Goal: Task Accomplishment & Management: Complete application form

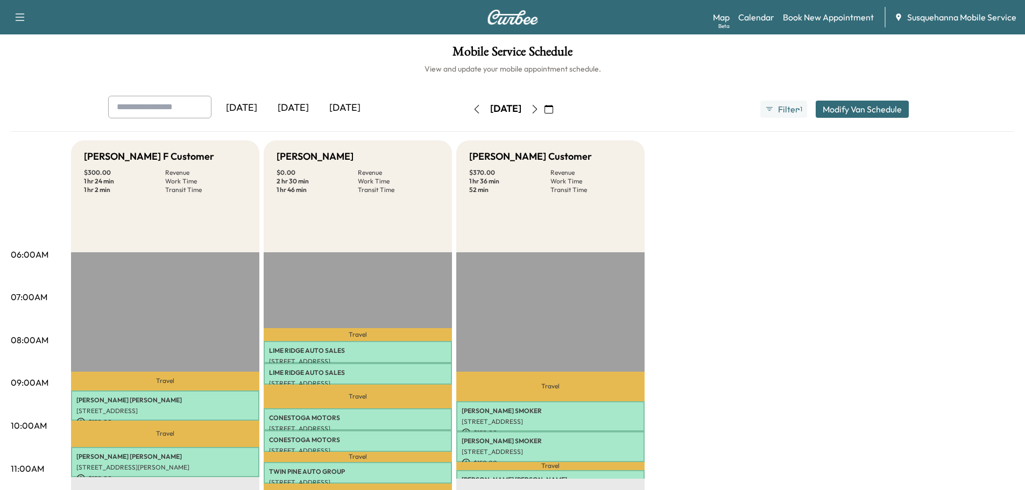
scroll to position [58, 0]
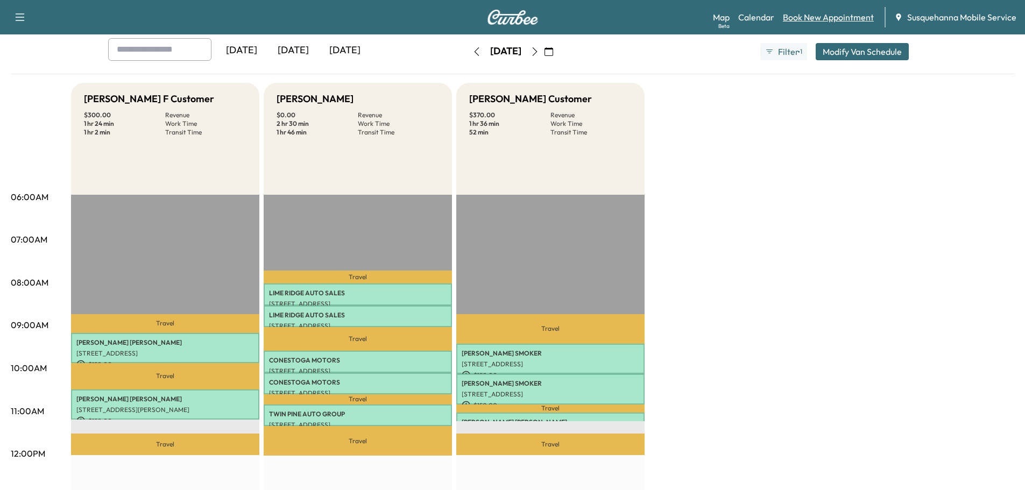
click at [816, 18] on link "Book New Appointment" at bounding box center [828, 17] width 91 height 13
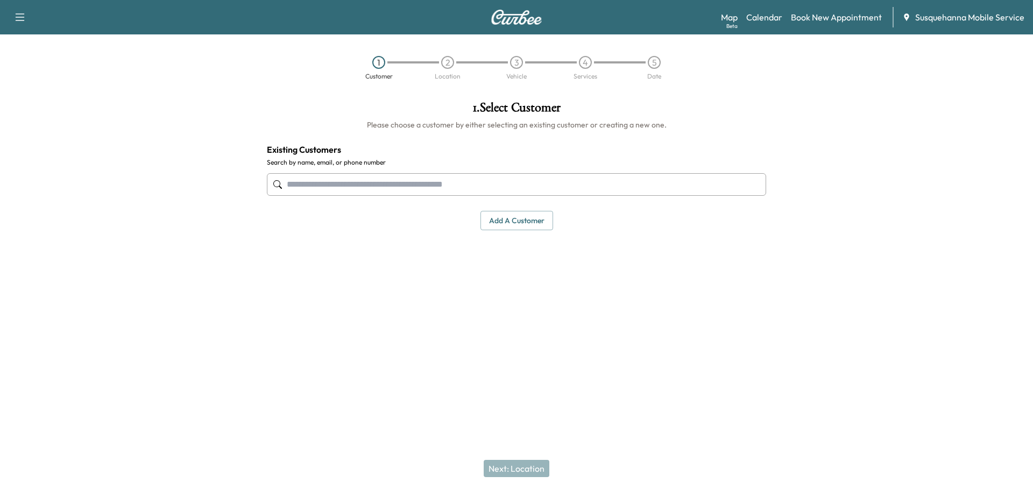
click at [334, 186] on input "text" at bounding box center [516, 184] width 499 height 23
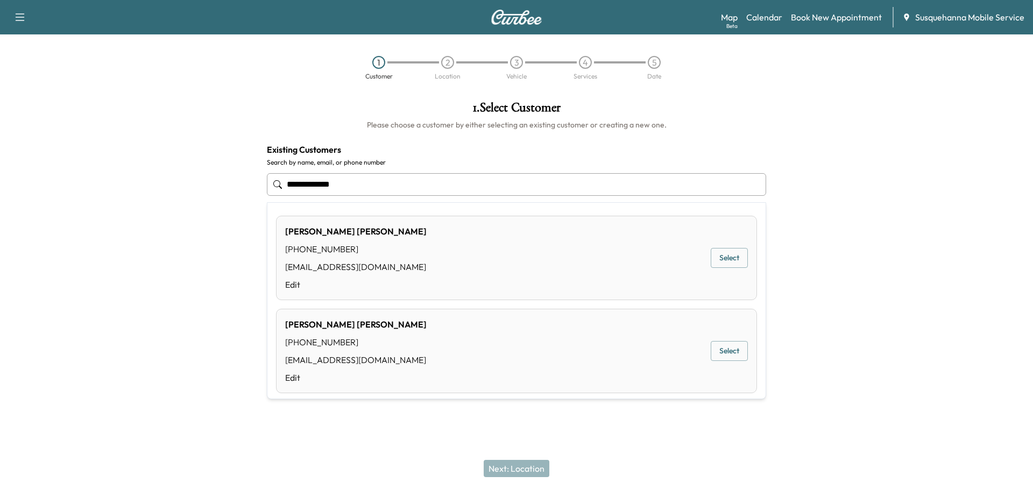
click at [722, 345] on button "Select" at bounding box center [729, 351] width 37 height 20
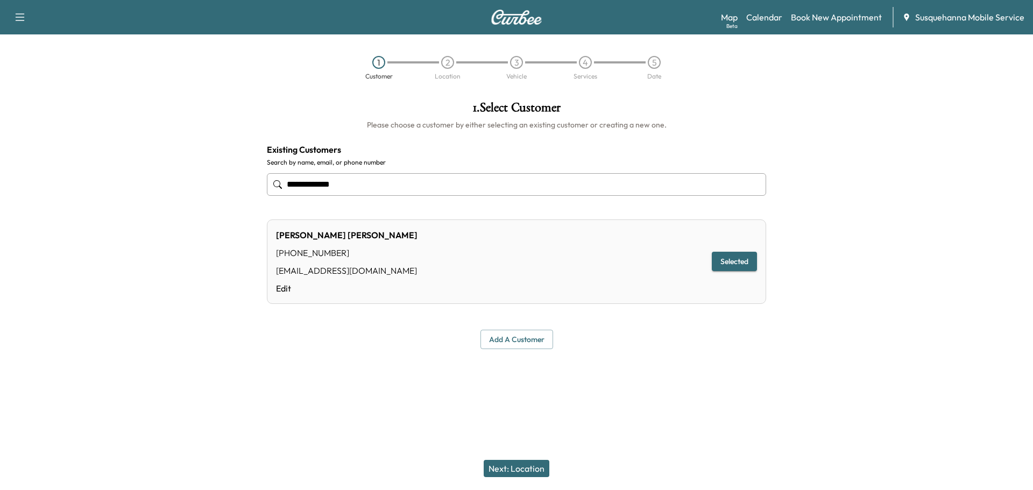
type input "**********"
click at [526, 468] on button "Next: Location" at bounding box center [517, 468] width 66 height 17
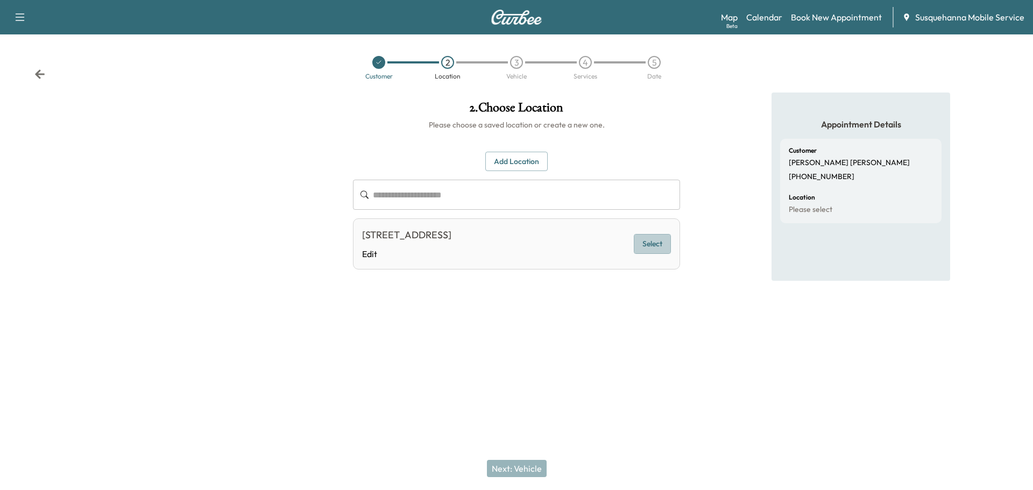
click at [668, 243] on button "Select" at bounding box center [652, 244] width 37 height 20
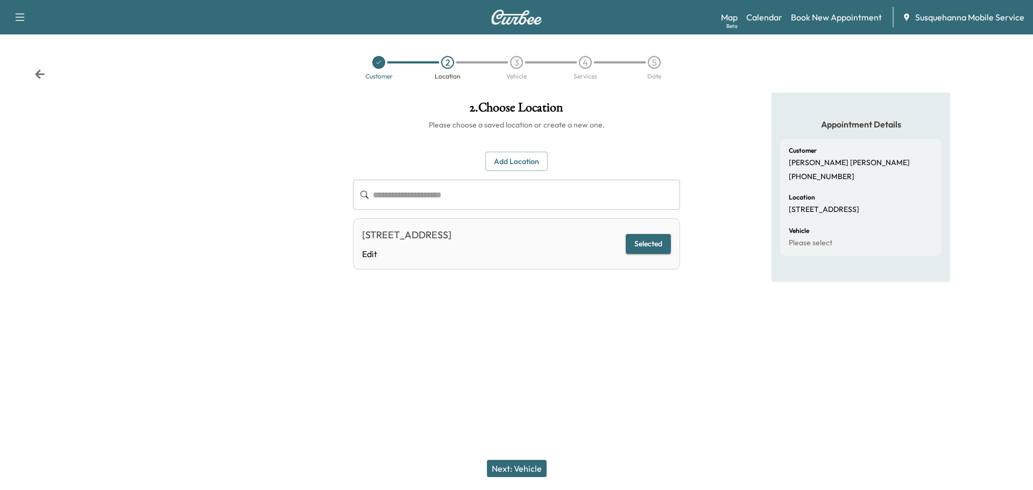
click at [527, 465] on button "Next: Vehicle" at bounding box center [517, 468] width 60 height 17
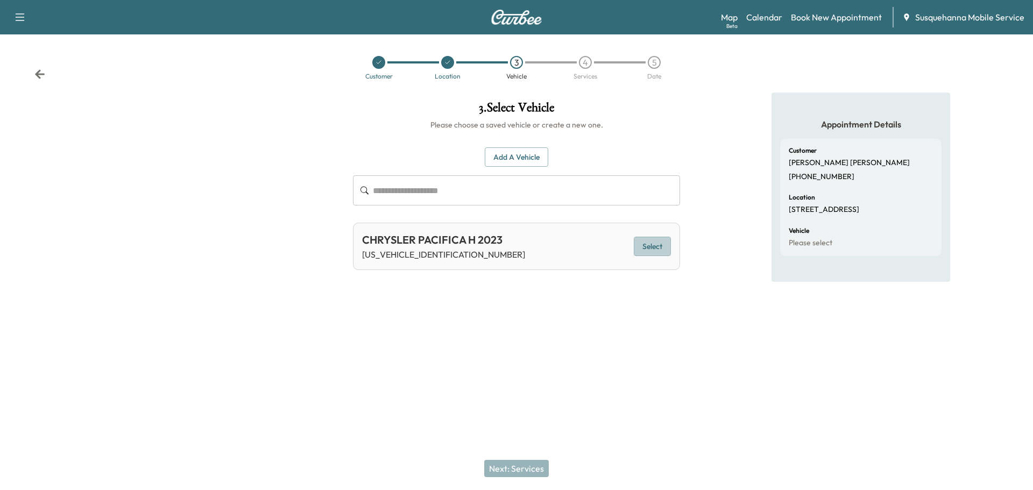
click at [648, 248] on button "Select" at bounding box center [652, 247] width 37 height 20
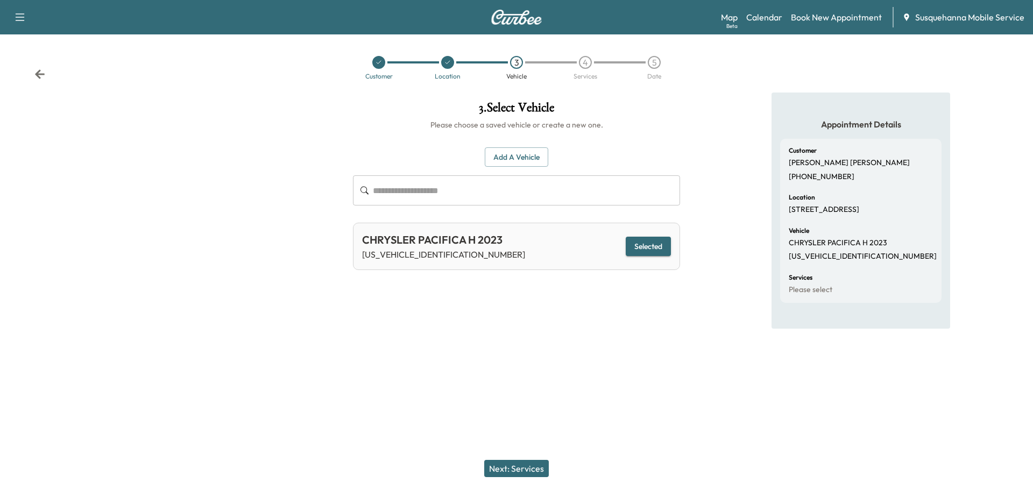
click at [501, 464] on button "Next: Services" at bounding box center [516, 468] width 65 height 17
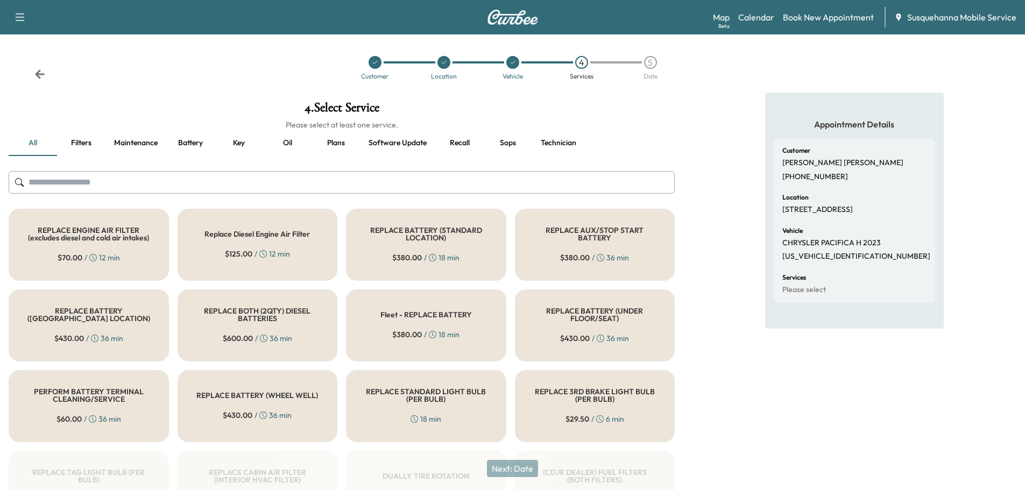
click at [334, 178] on input "text" at bounding box center [342, 182] width 666 height 23
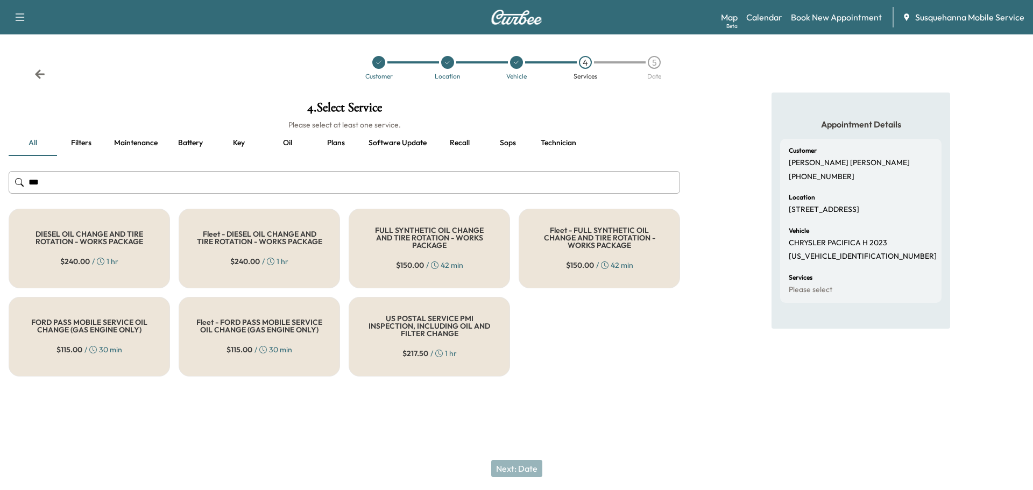
type input "***"
click at [425, 262] on div "$ 150.00 / 42 min" at bounding box center [429, 265] width 67 height 11
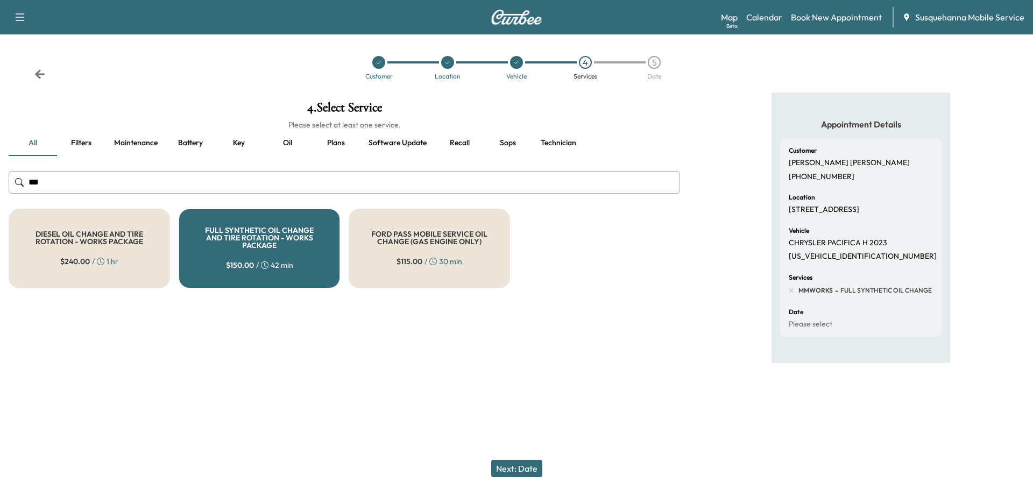
click at [531, 464] on button "Next: Date" at bounding box center [516, 468] width 51 height 17
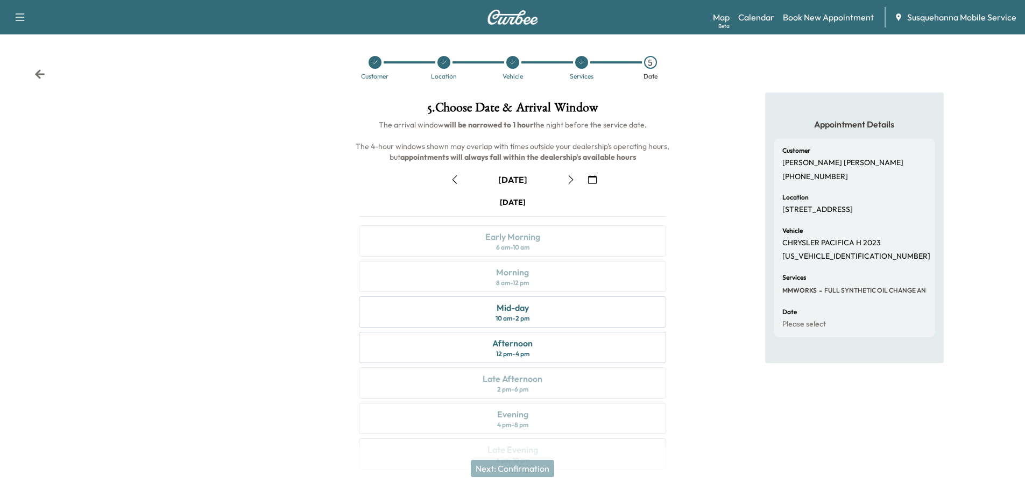
click at [573, 180] on icon "button" at bounding box center [570, 179] width 5 height 9
click at [573, 180] on icon "button" at bounding box center [575, 179] width 5 height 9
click at [535, 303] on div "Mid-day 10 am - 2 pm" at bounding box center [512, 311] width 307 height 31
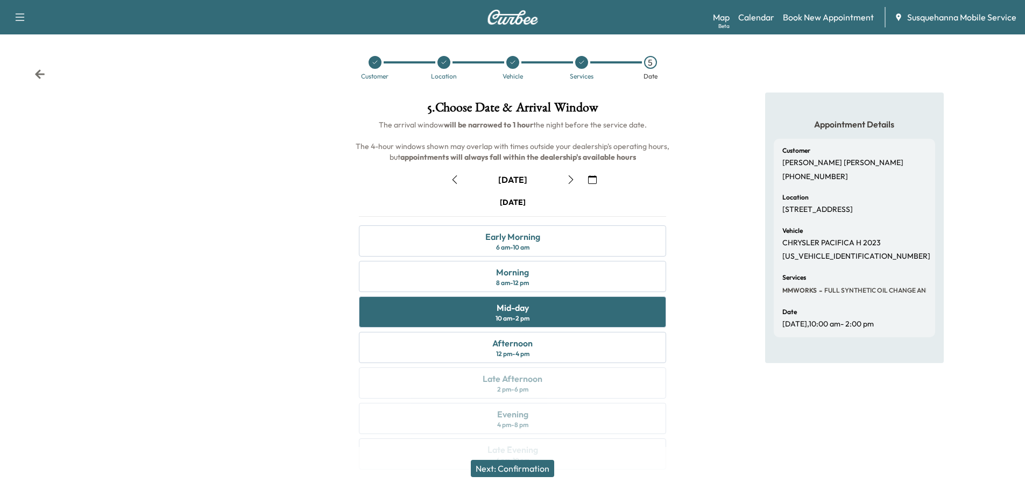
click at [527, 466] on button "Next: Confirmation" at bounding box center [512, 468] width 83 height 17
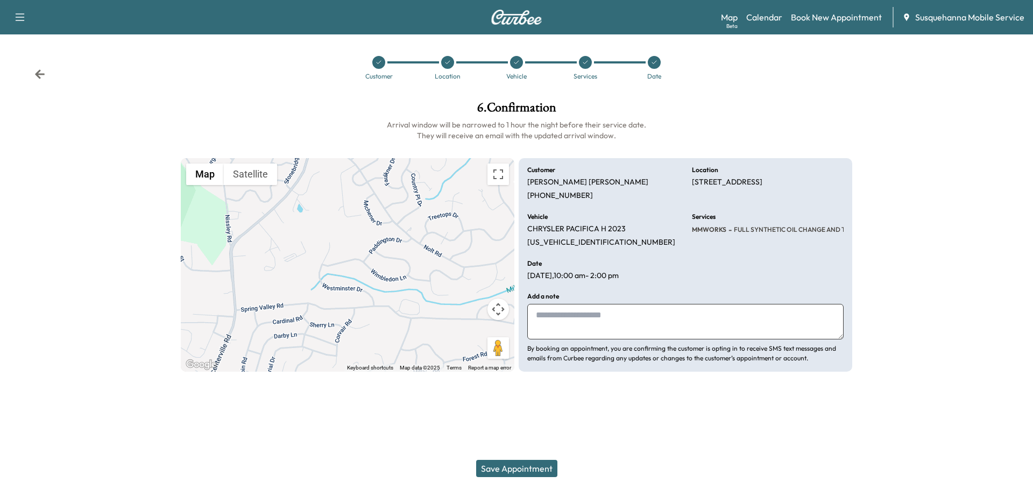
click at [668, 330] on textarea at bounding box center [685, 322] width 316 height 36
type textarea "**********"
click at [534, 470] on button "Save Appointment" at bounding box center [516, 468] width 81 height 17
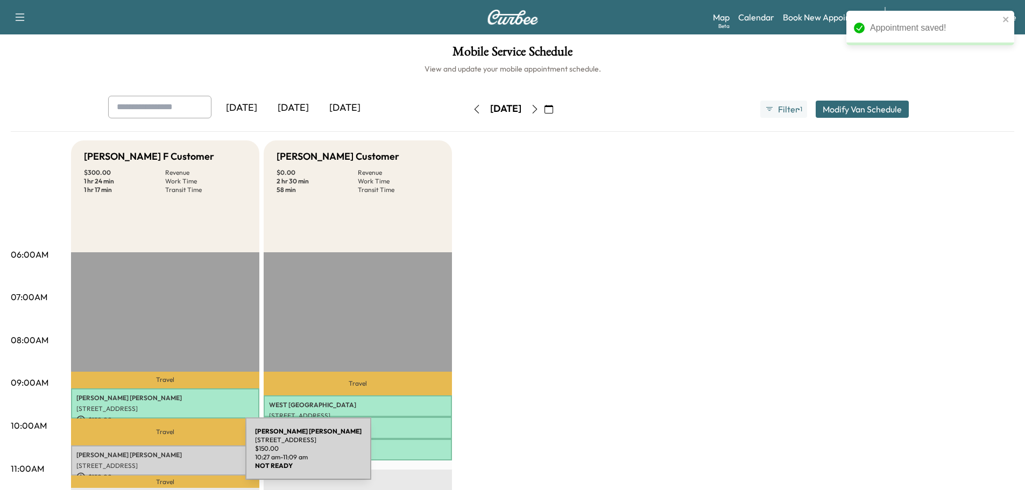
click at [165, 455] on p "[PERSON_NAME]" at bounding box center [165, 455] width 178 height 9
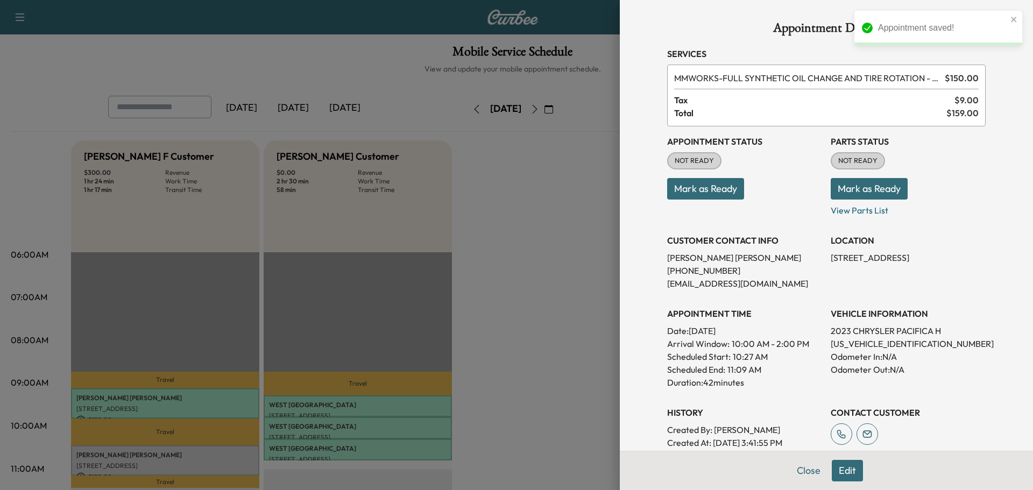
click at [841, 199] on button "Mark as Ready" at bounding box center [869, 189] width 77 height 22
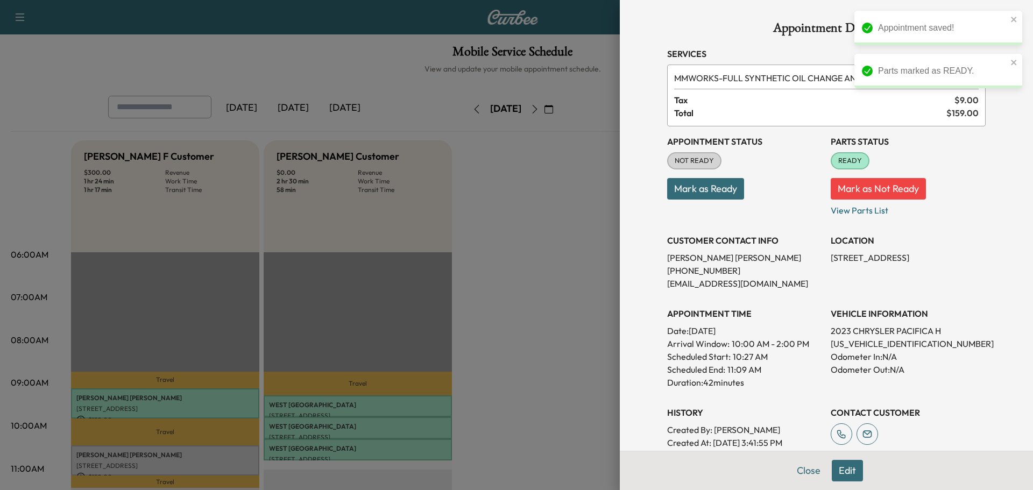
click at [701, 195] on button "Mark as Ready" at bounding box center [705, 189] width 77 height 22
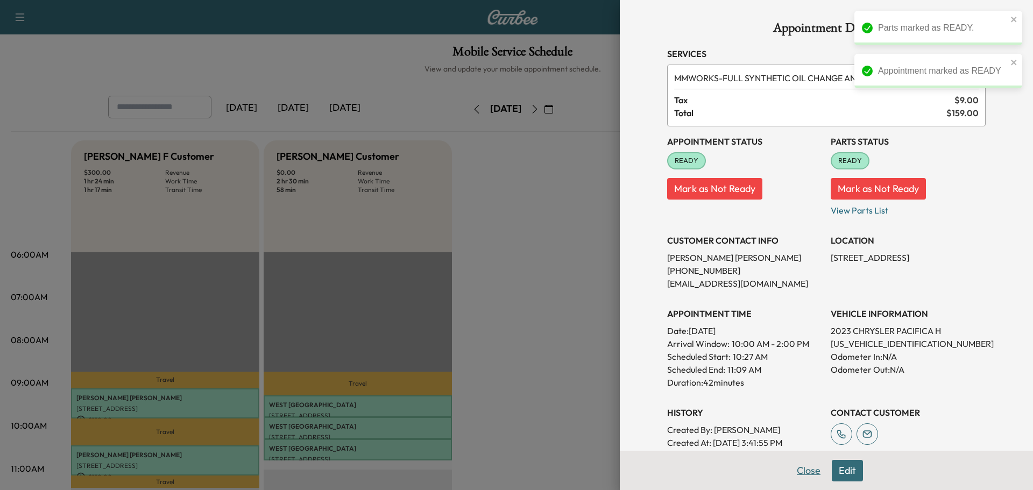
click at [802, 473] on button "Close" at bounding box center [809, 471] width 38 height 22
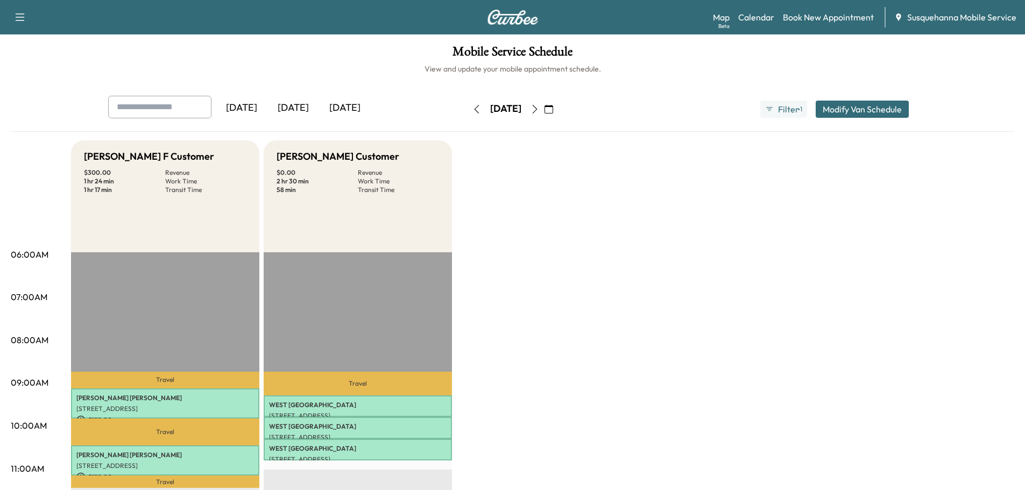
scroll to position [58, 0]
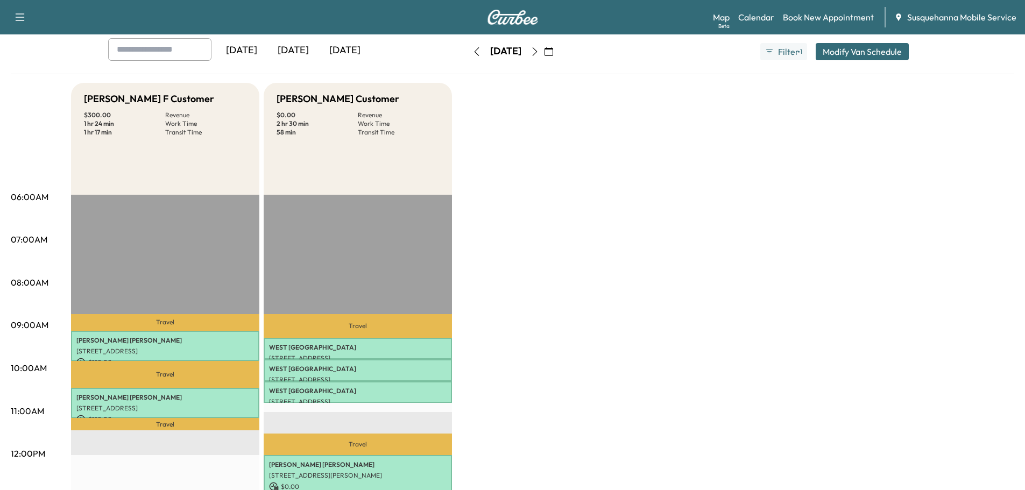
click at [468, 52] on div "[DATE]" at bounding box center [506, 51] width 76 height 17
click at [472, 52] on icon "button" at bounding box center [476, 51] width 9 height 9
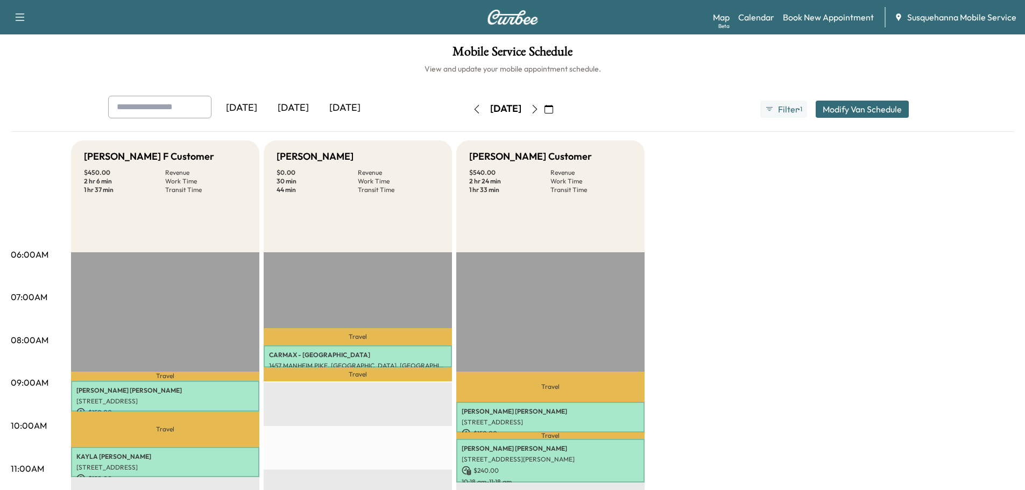
click at [472, 108] on icon "button" at bounding box center [476, 109] width 9 height 9
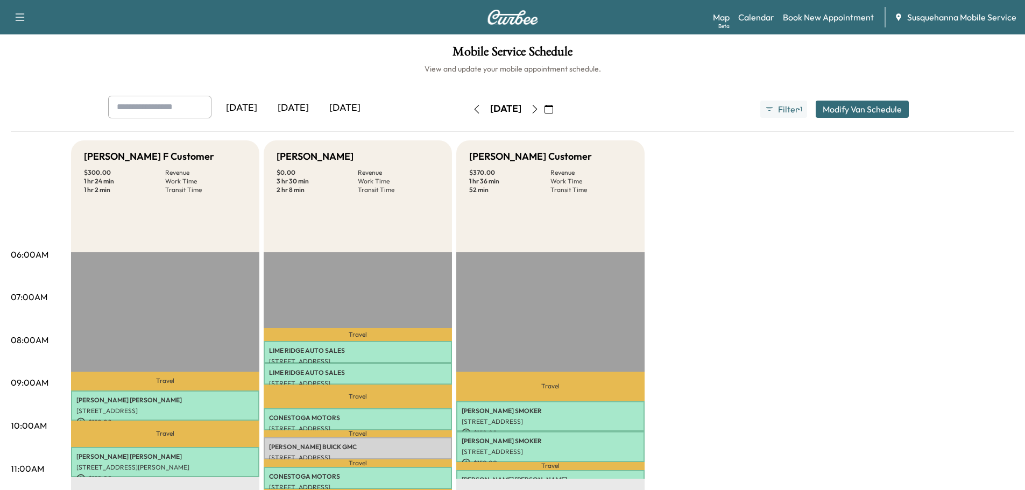
scroll to position [115, 0]
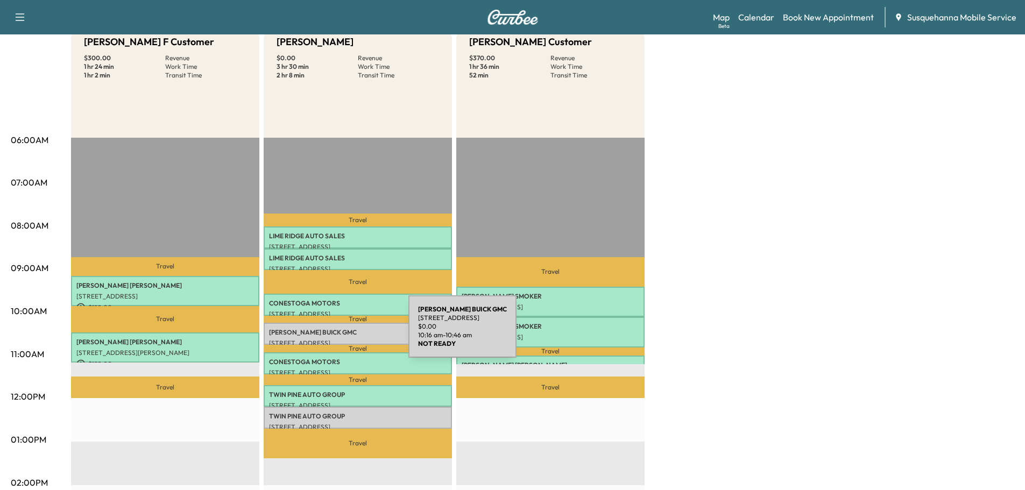
click at [328, 333] on p "[PERSON_NAME] BUICK GMC" at bounding box center [358, 332] width 178 height 9
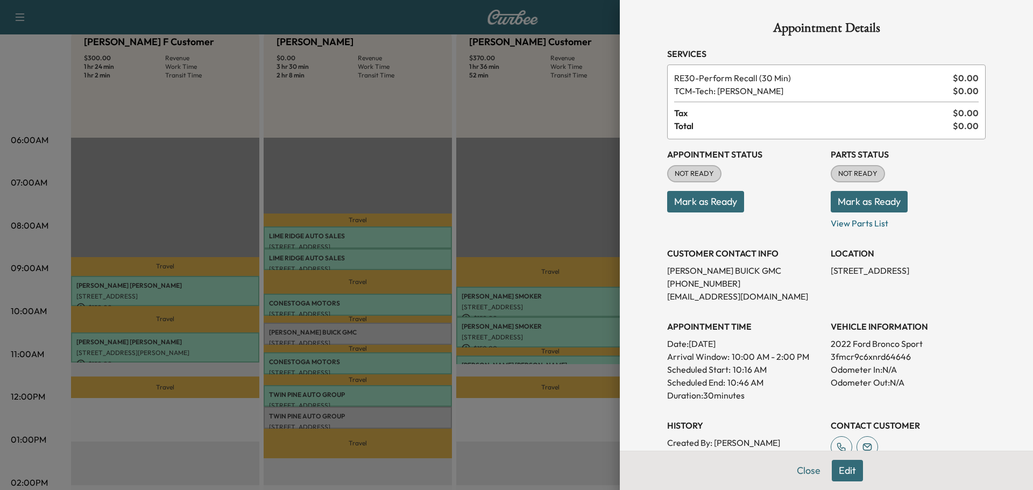
click at [835, 203] on button "Mark as Ready" at bounding box center [869, 202] width 77 height 22
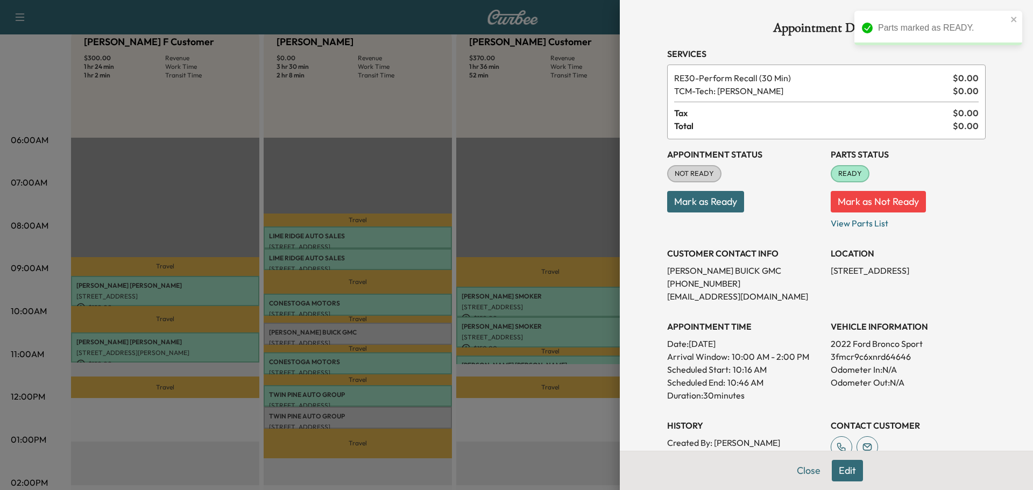
click at [698, 208] on button "Mark as Ready" at bounding box center [705, 202] width 77 height 22
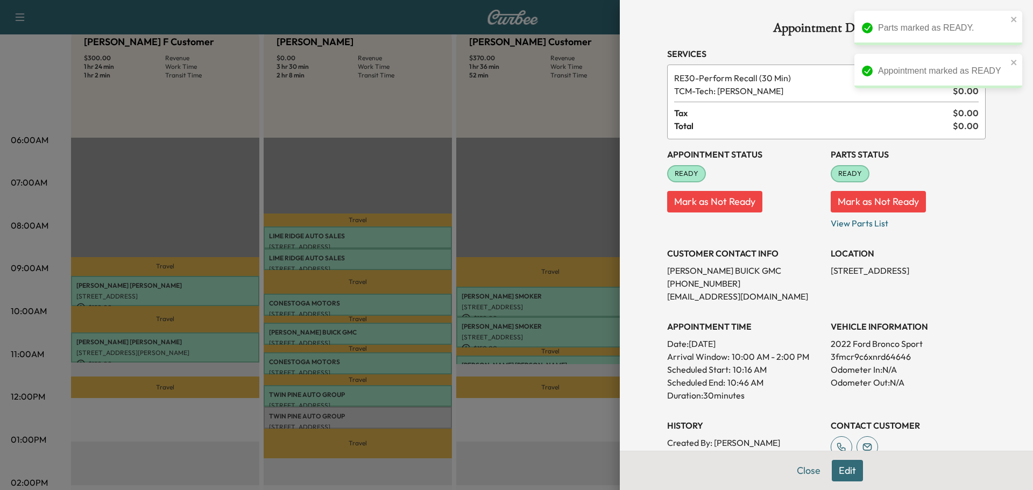
drag, startPoint x: 798, startPoint y: 472, endPoint x: 601, endPoint y: 428, distance: 201.8
click at [796, 471] on button "Close" at bounding box center [809, 471] width 38 height 22
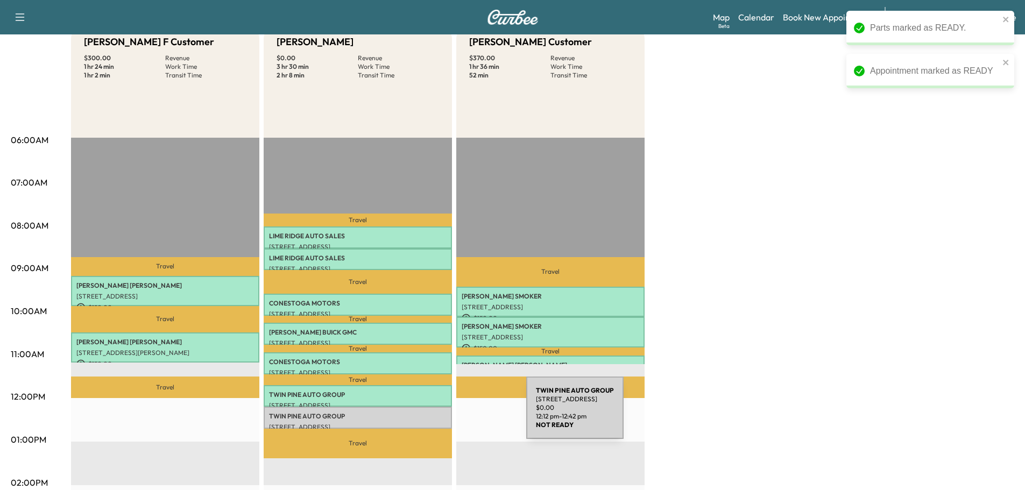
click at [439, 414] on p "TWIN PINE AUTO GROUP" at bounding box center [358, 416] width 178 height 9
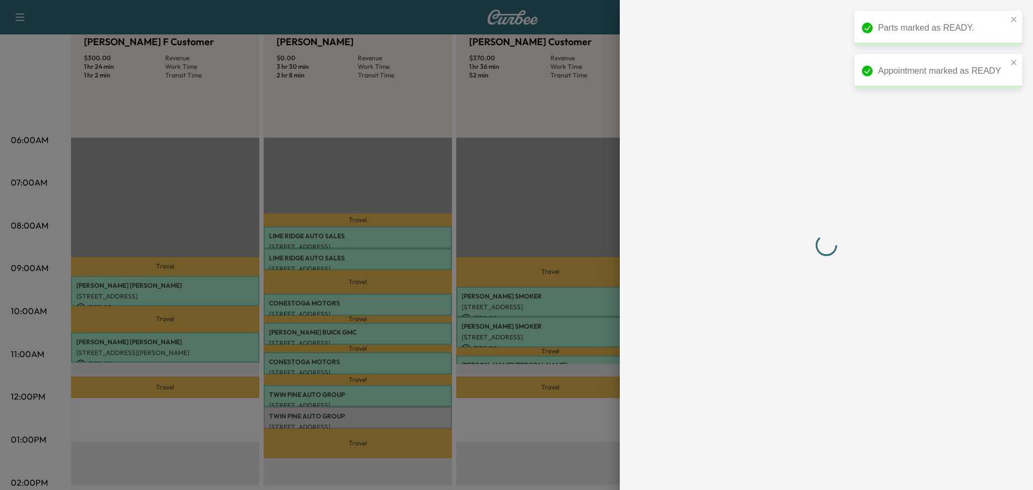
click at [439, 414] on div at bounding box center [516, 245] width 1033 height 490
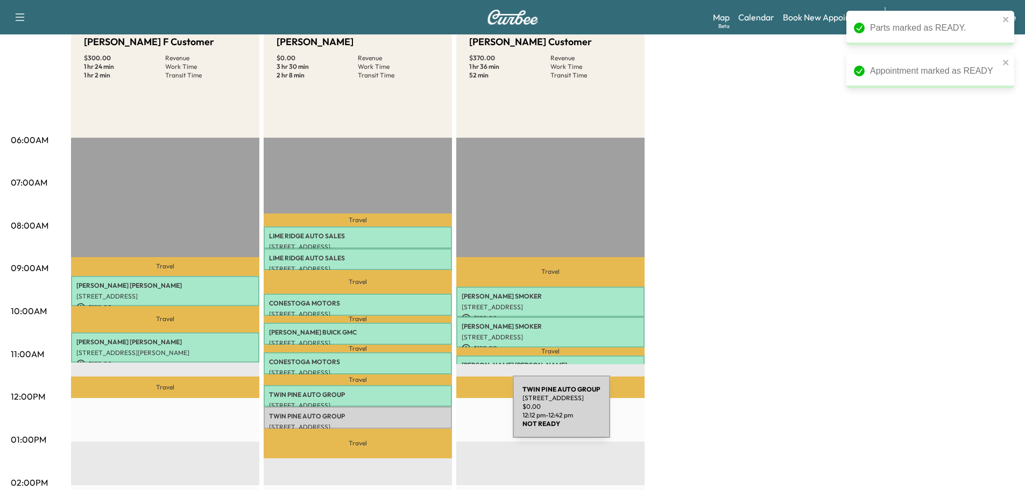
click at [432, 413] on p "TWIN PINE AUTO GROUP" at bounding box center [358, 416] width 178 height 9
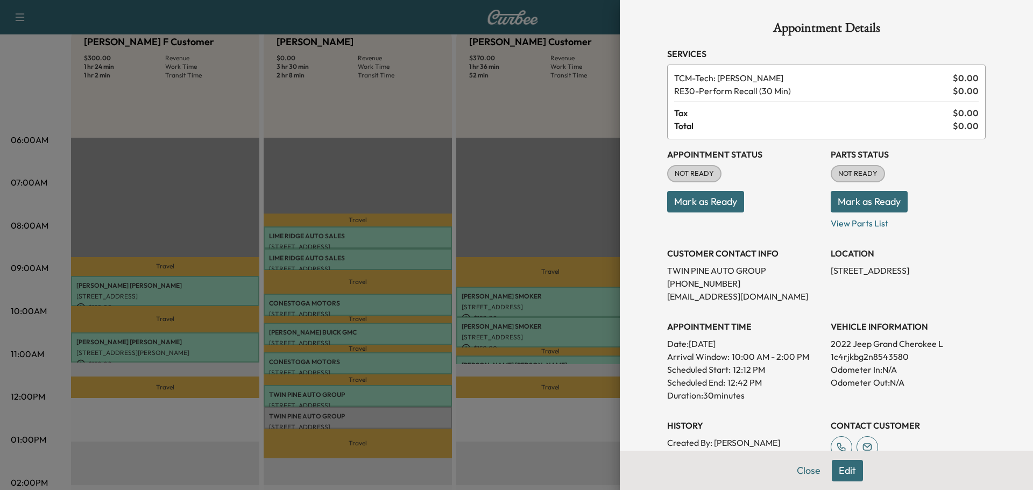
click at [842, 177] on span "NOT READY" at bounding box center [858, 173] width 52 height 11
click at [851, 213] on p "View Parts List" at bounding box center [908, 221] width 155 height 17
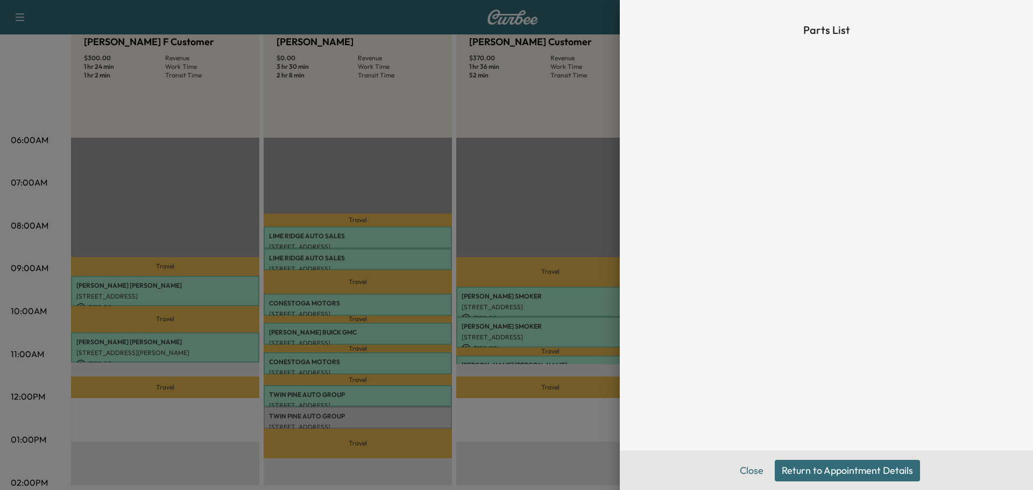
click at [798, 471] on button "Return to Appointment Details" at bounding box center [847, 471] width 145 height 22
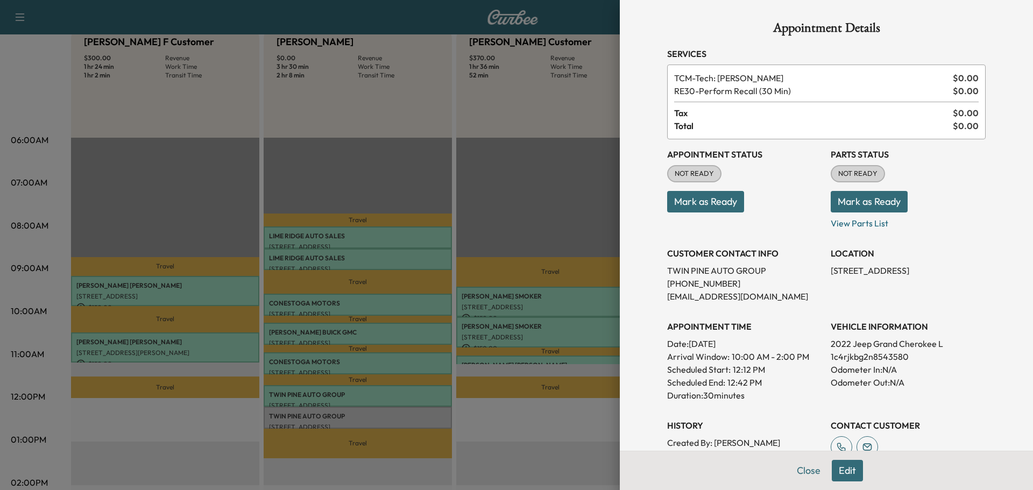
click at [839, 201] on button "Mark as Ready" at bounding box center [869, 202] width 77 height 22
click at [669, 203] on button "Mark as Ready" at bounding box center [705, 202] width 77 height 22
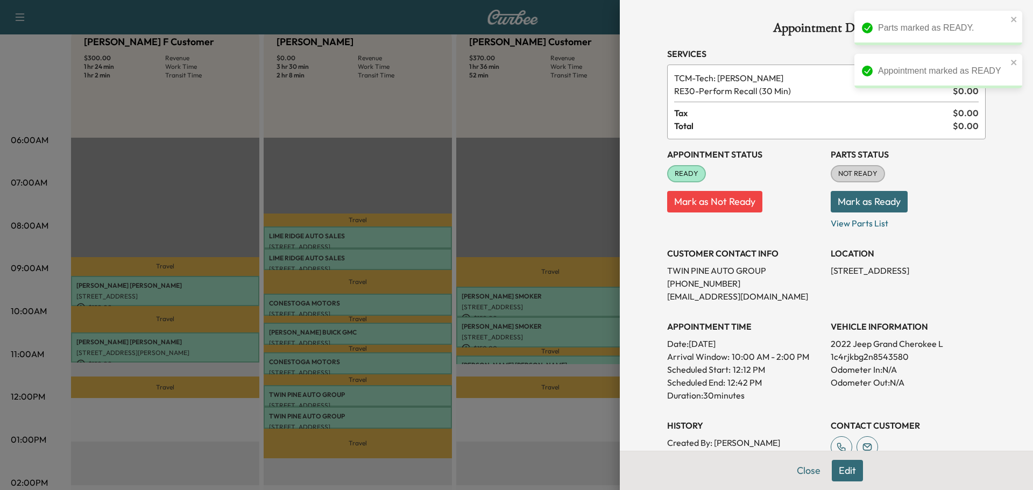
click at [850, 194] on button "Mark as Ready" at bounding box center [869, 202] width 77 height 22
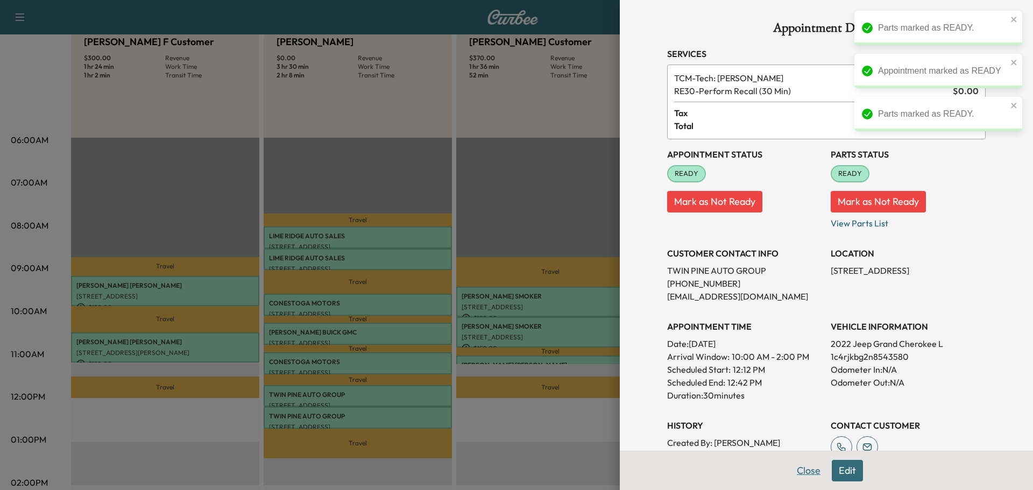
click at [798, 466] on button "Close" at bounding box center [809, 471] width 38 height 22
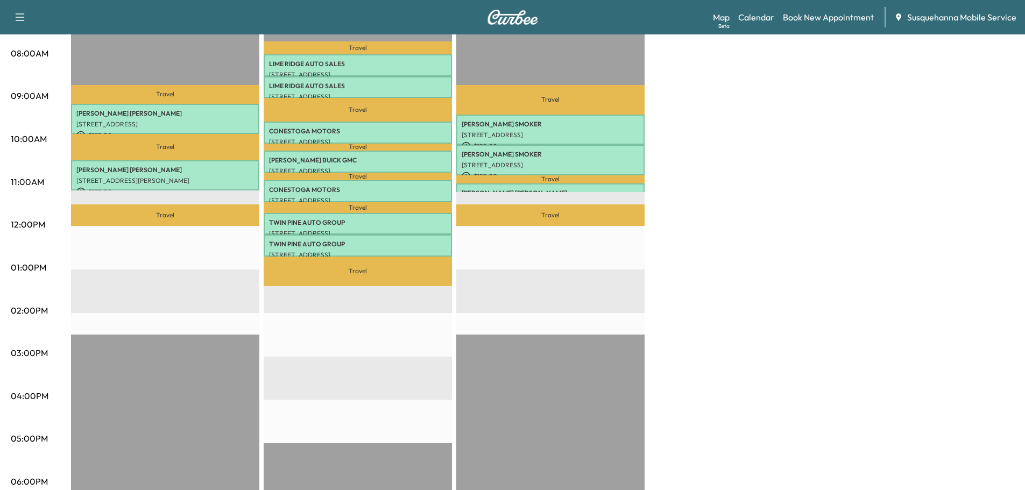
scroll to position [0, 0]
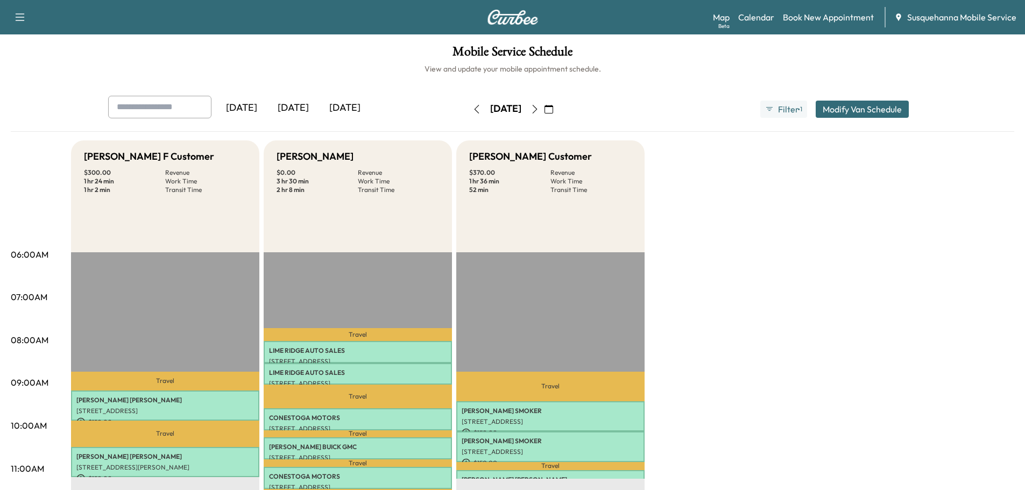
click at [472, 110] on icon "button" at bounding box center [476, 109] width 9 height 9
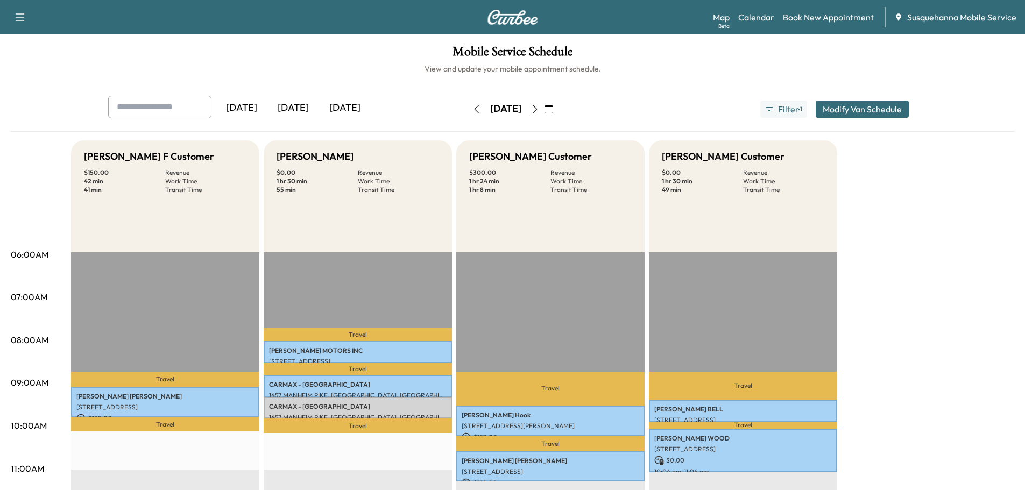
click at [468, 108] on button "button" at bounding box center [477, 109] width 18 height 17
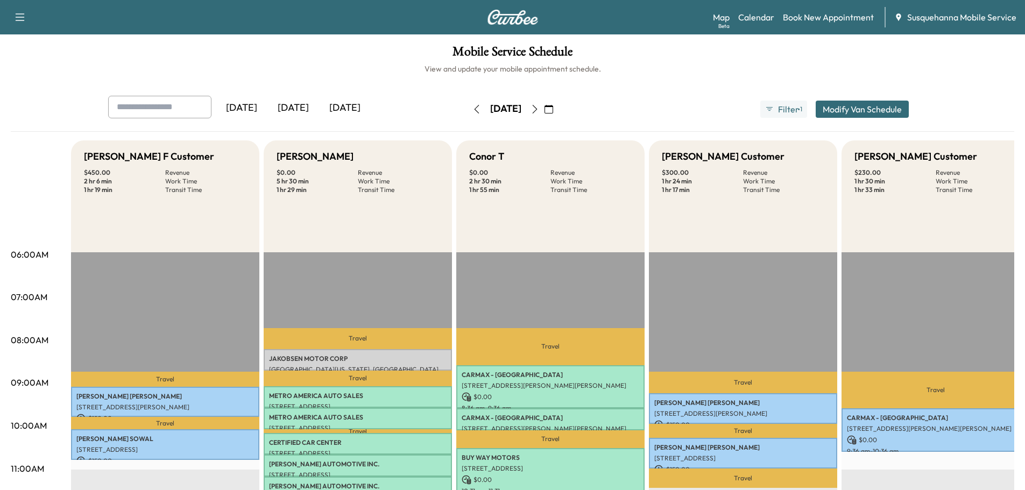
click at [539, 108] on icon "button" at bounding box center [535, 109] width 9 height 9
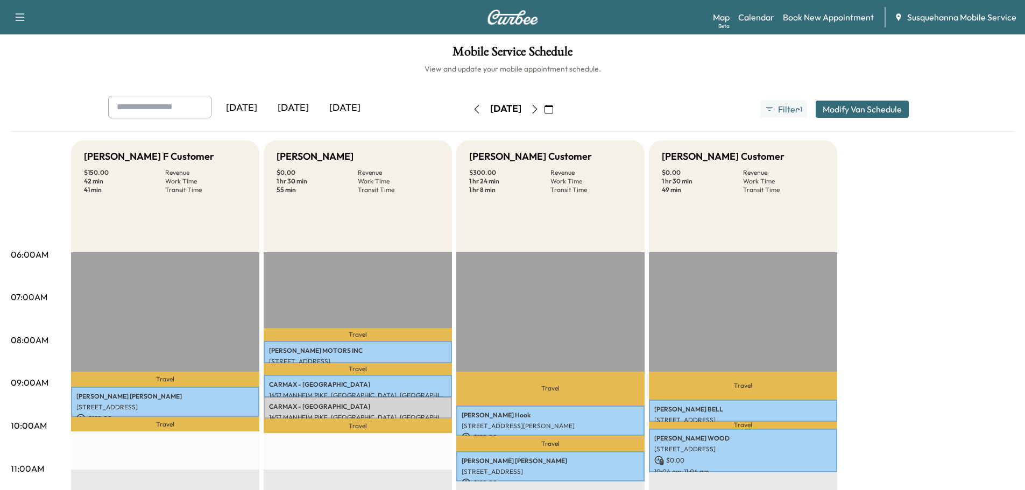
click at [539, 108] on icon "button" at bounding box center [535, 109] width 9 height 9
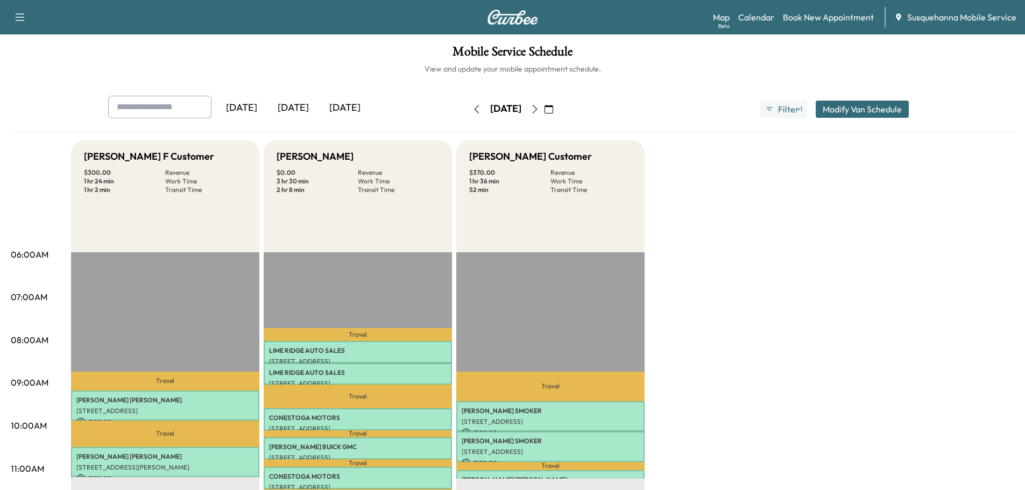
click at [544, 108] on div "[DATE]" at bounding box center [506, 109] width 76 height 17
click at [539, 111] on icon "button" at bounding box center [535, 109] width 9 height 9
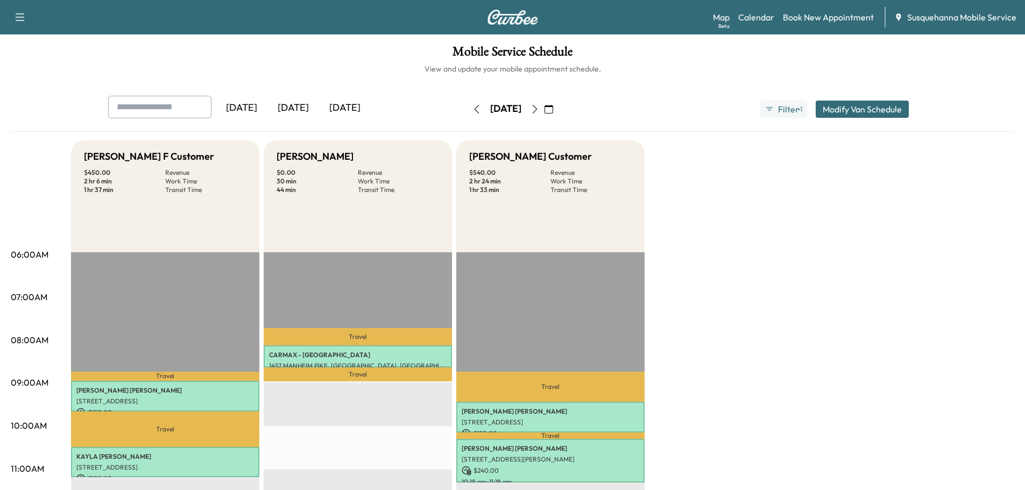
click at [539, 108] on icon "button" at bounding box center [535, 109] width 9 height 9
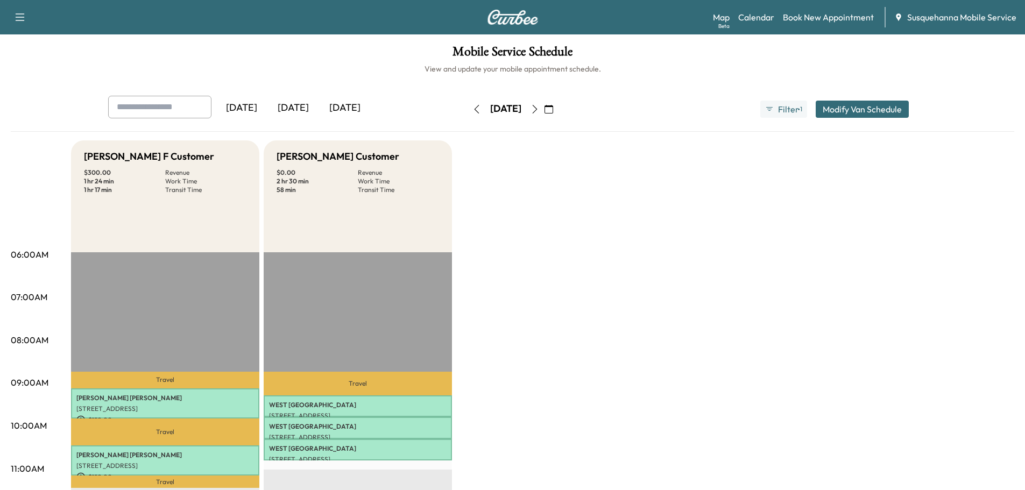
scroll to position [172, 0]
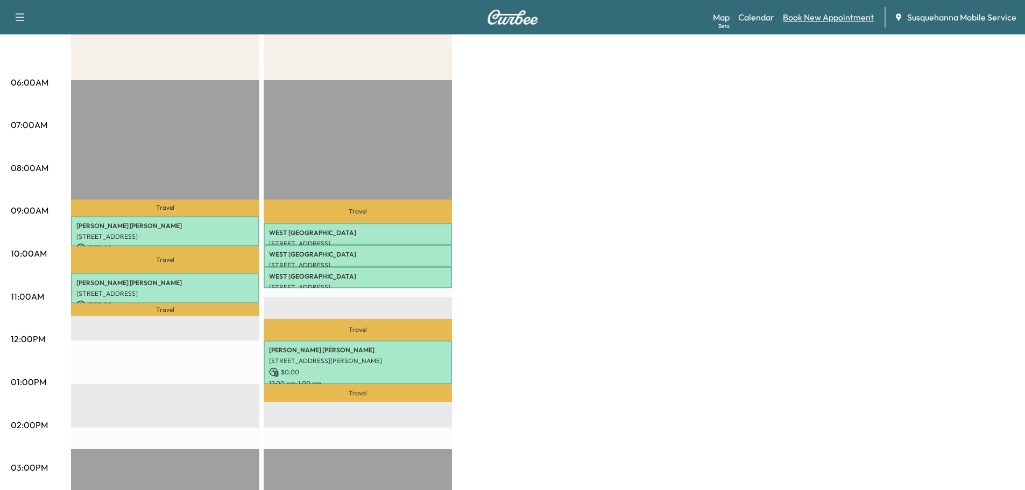
click at [827, 18] on link "Book New Appointment" at bounding box center [828, 17] width 91 height 13
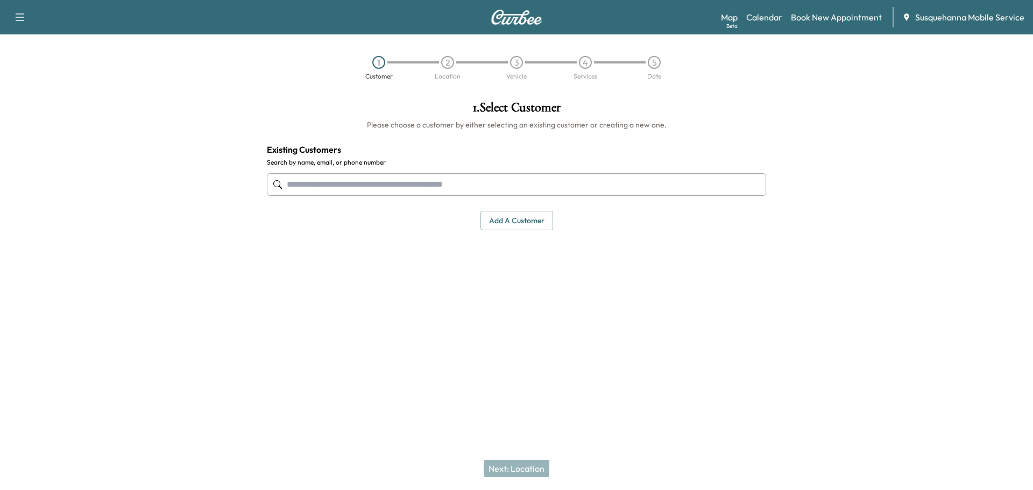
click at [353, 190] on input "text" at bounding box center [516, 184] width 499 height 23
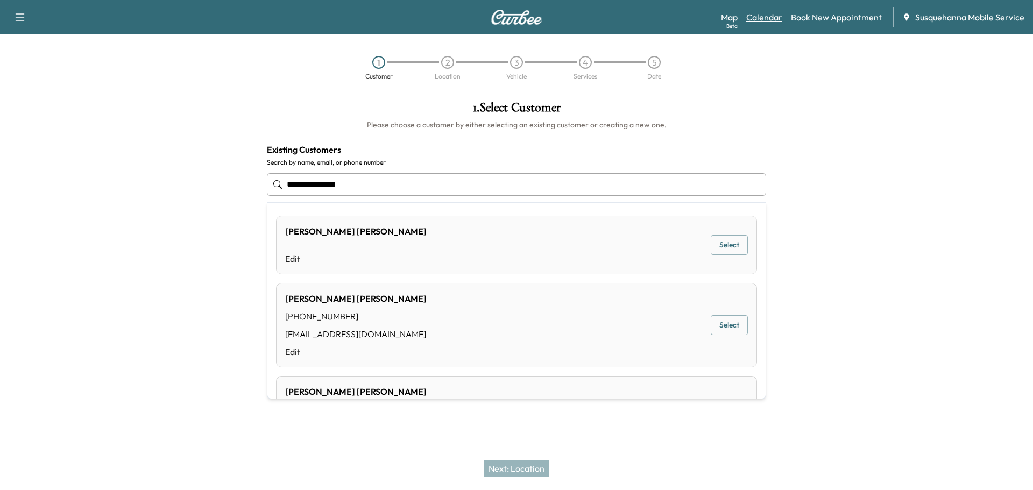
type input "**********"
click at [750, 15] on link "Calendar" at bounding box center [764, 17] width 36 height 13
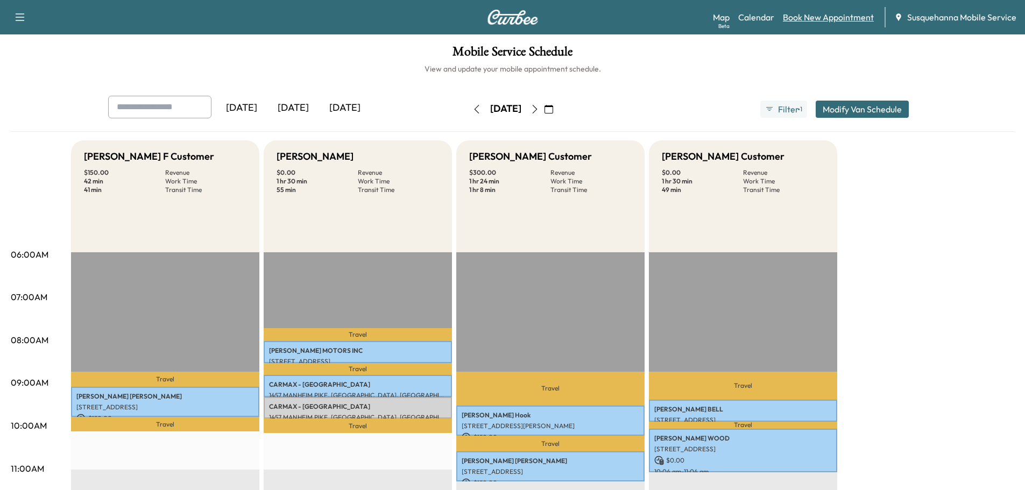
click at [815, 18] on link "Book New Appointment" at bounding box center [828, 17] width 91 height 13
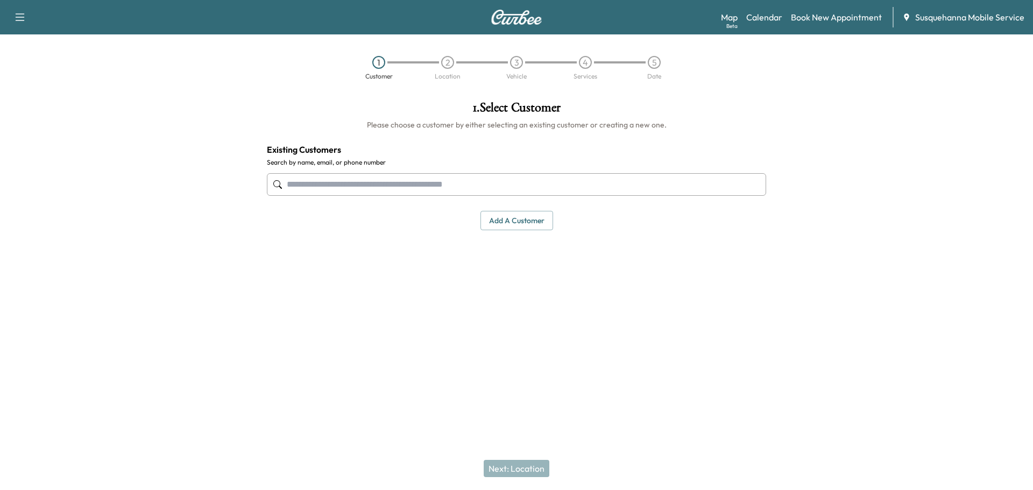
click at [501, 225] on button "Add a customer" at bounding box center [516, 221] width 73 height 20
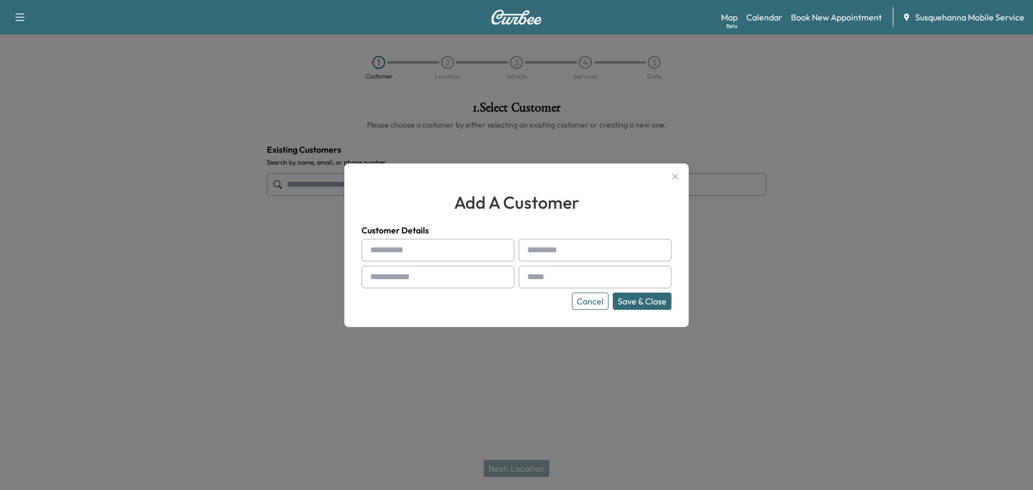
click at [430, 243] on input "text" at bounding box center [438, 250] width 153 height 23
type input "********"
type input "******"
click at [390, 283] on input "text" at bounding box center [438, 277] width 153 height 23
type input "**********"
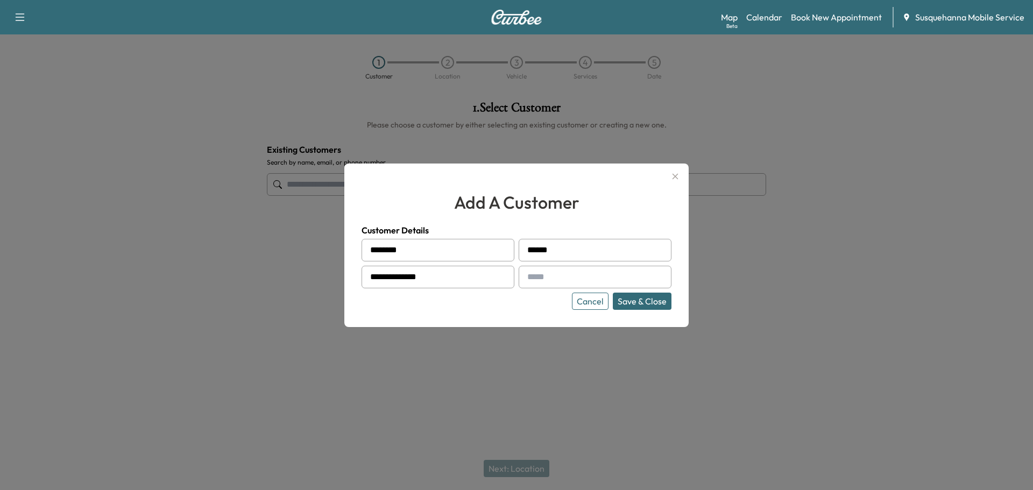
click at [545, 281] on input "text" at bounding box center [595, 277] width 153 height 23
paste input "**********"
type input "**********"
click at [660, 312] on div "**********" at bounding box center [516, 246] width 344 height 164
click at [660, 307] on button "Save & Close" at bounding box center [642, 301] width 59 height 17
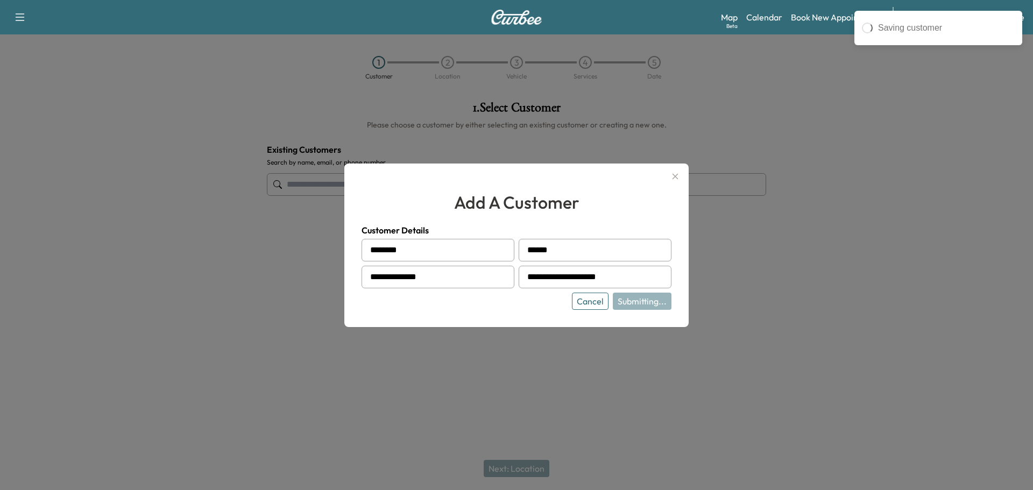
type input "**********"
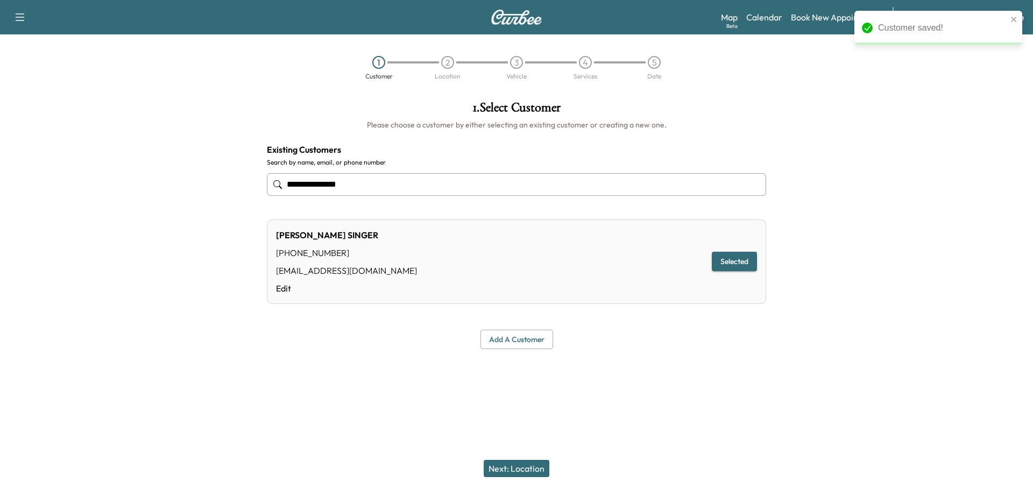
click at [517, 470] on button "Next: Location" at bounding box center [517, 468] width 66 height 17
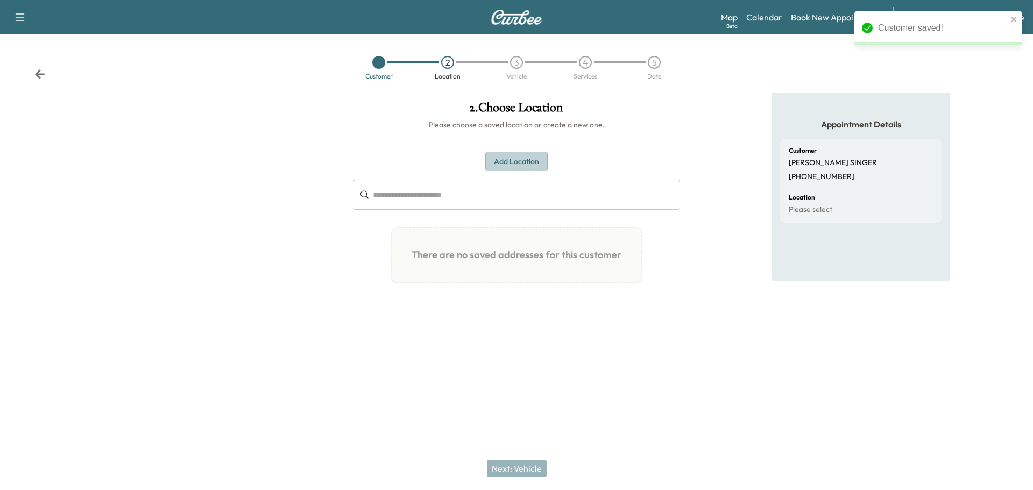
click at [512, 158] on button "Add Location" at bounding box center [516, 162] width 62 height 20
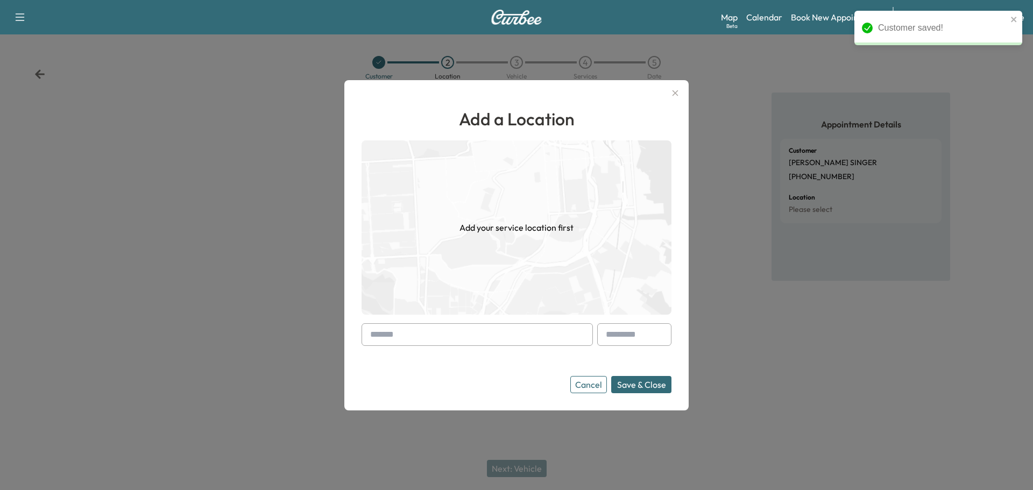
click at [449, 335] on input "text" at bounding box center [477, 334] width 231 height 23
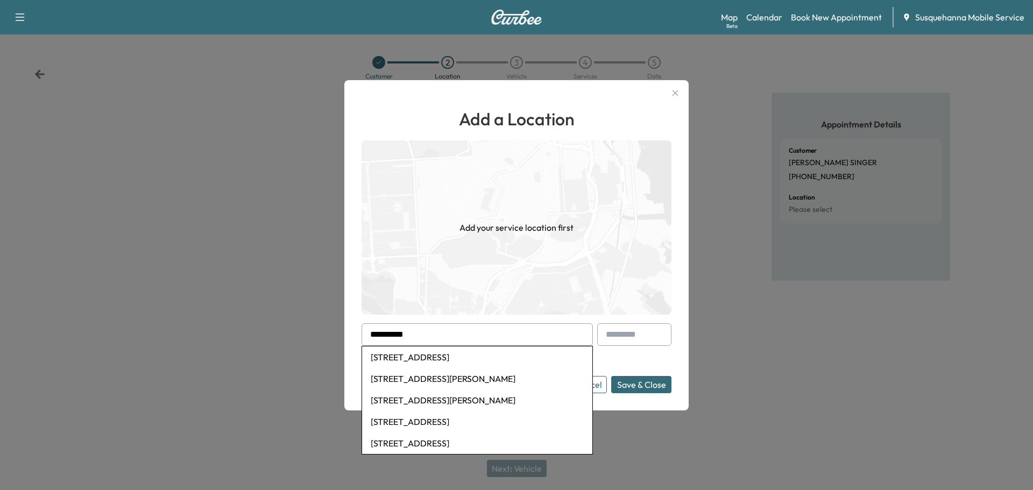
click at [451, 357] on li "[STREET_ADDRESS]" at bounding box center [477, 358] width 230 height 22
type input "**********"
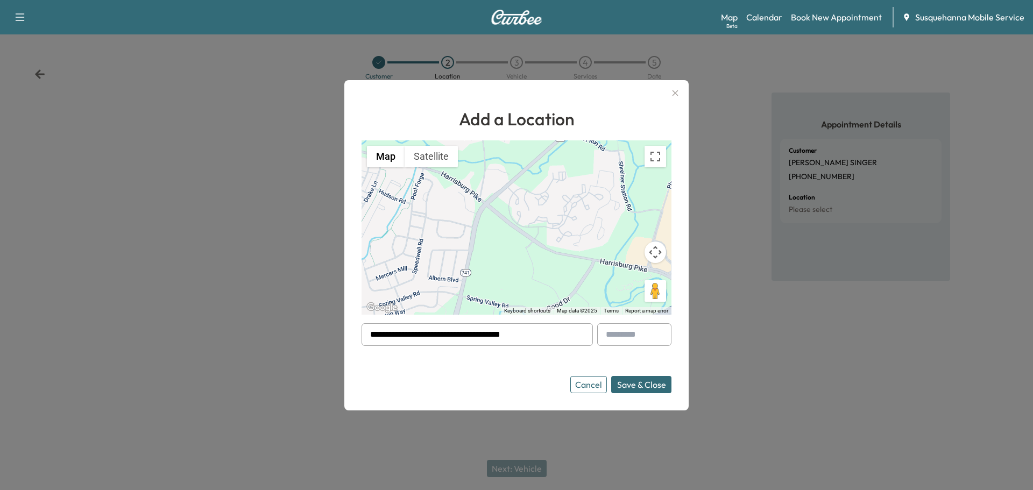
click at [660, 380] on button "Save & Close" at bounding box center [641, 384] width 60 height 17
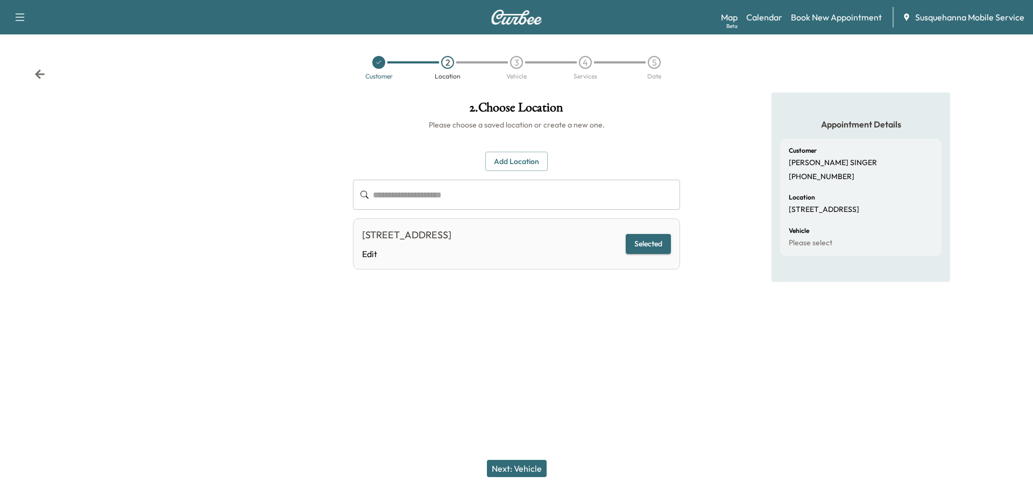
click at [542, 471] on button "Next: Vehicle" at bounding box center [517, 468] width 60 height 17
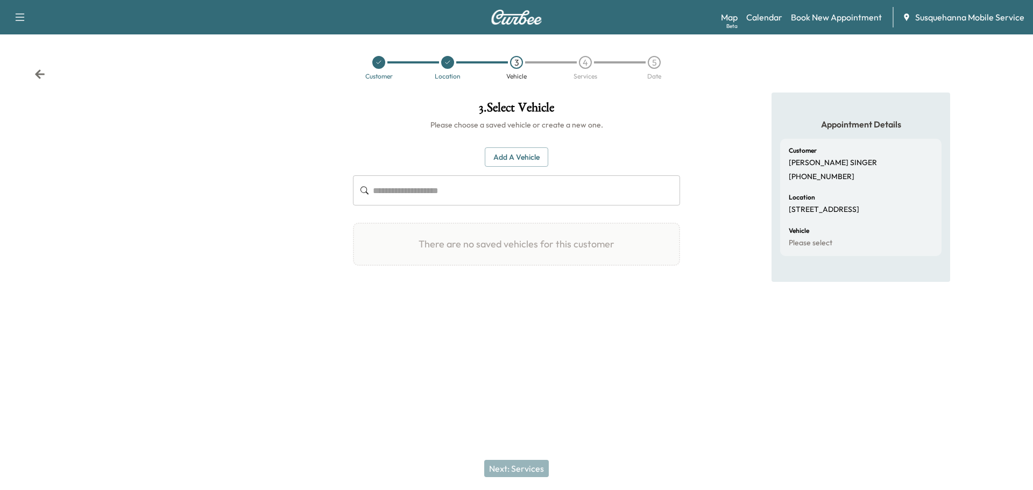
click at [500, 161] on button "Add a Vehicle" at bounding box center [516, 157] width 63 height 20
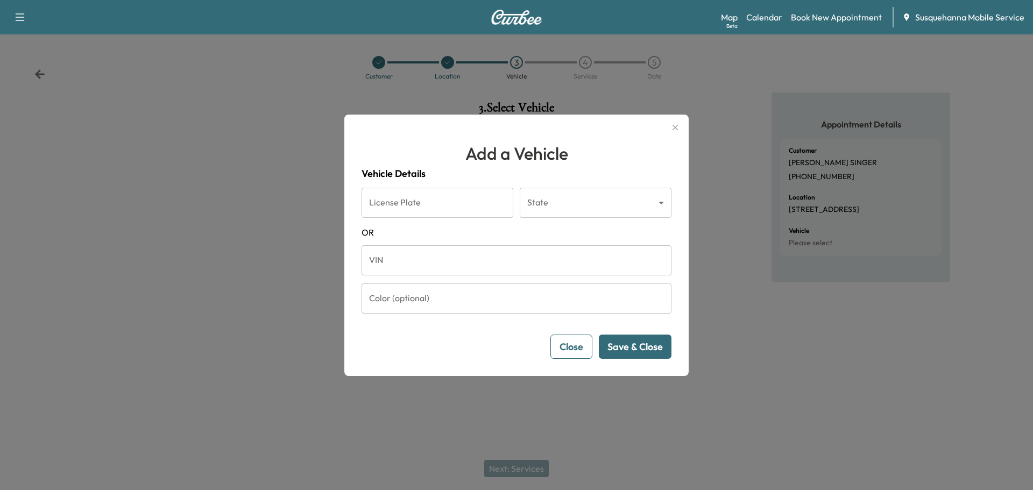
click at [517, 256] on input "VIN" at bounding box center [517, 260] width 310 height 30
paste input "**********"
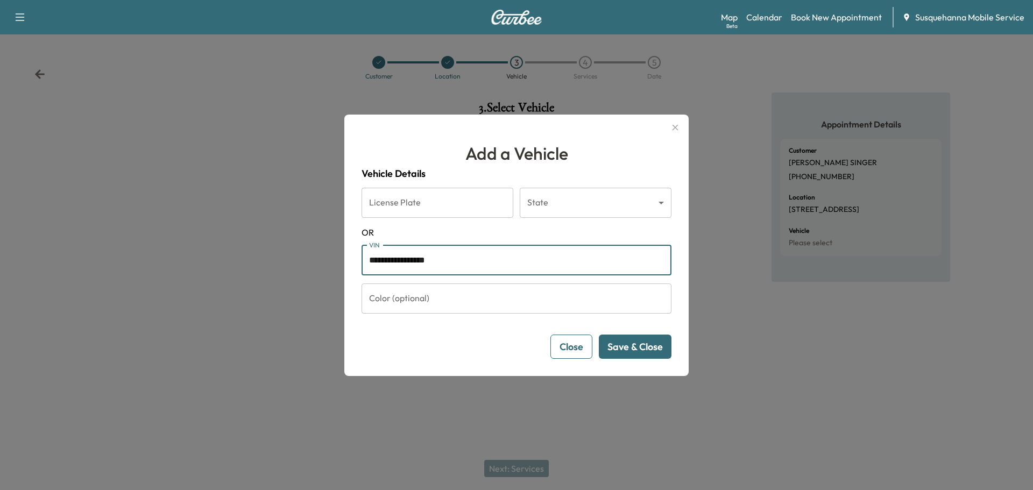
type input "**********"
click at [636, 354] on button "Save & Close" at bounding box center [635, 347] width 73 height 24
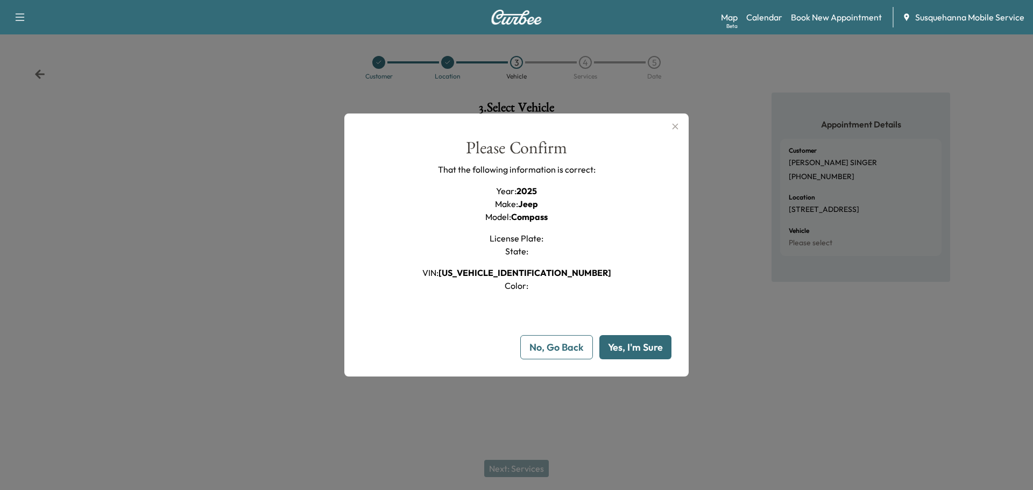
click at [635, 354] on button "Yes, I'm Sure" at bounding box center [635, 347] width 72 height 24
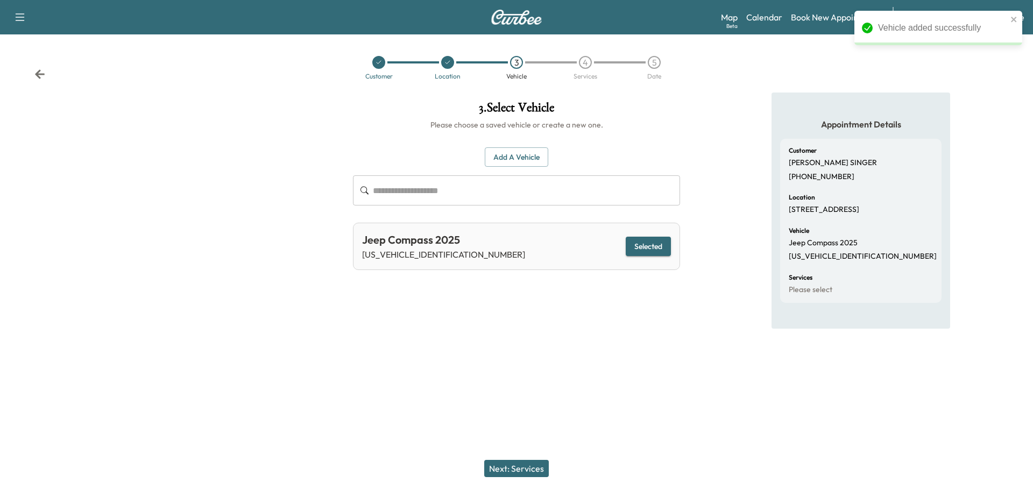
click at [510, 472] on button "Next: Services" at bounding box center [516, 468] width 65 height 17
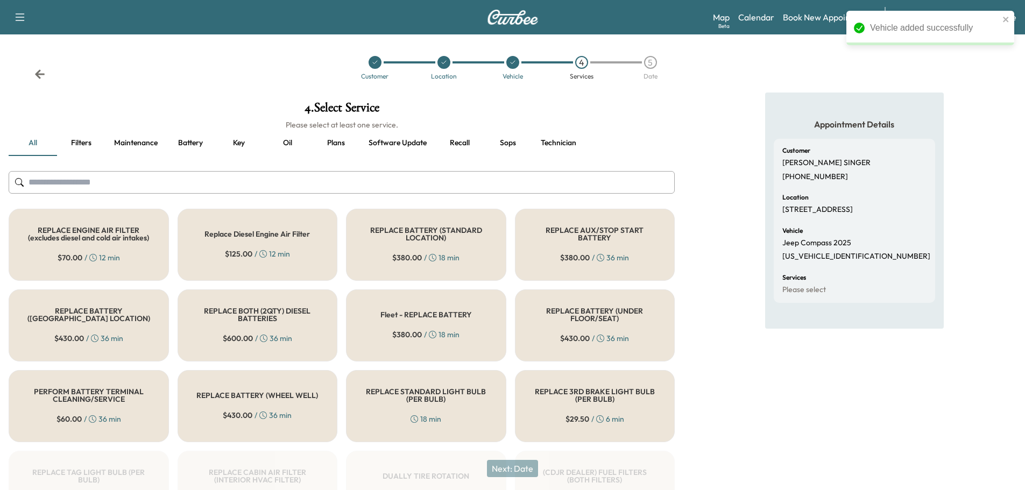
click at [158, 188] on input "text" at bounding box center [342, 182] width 666 height 23
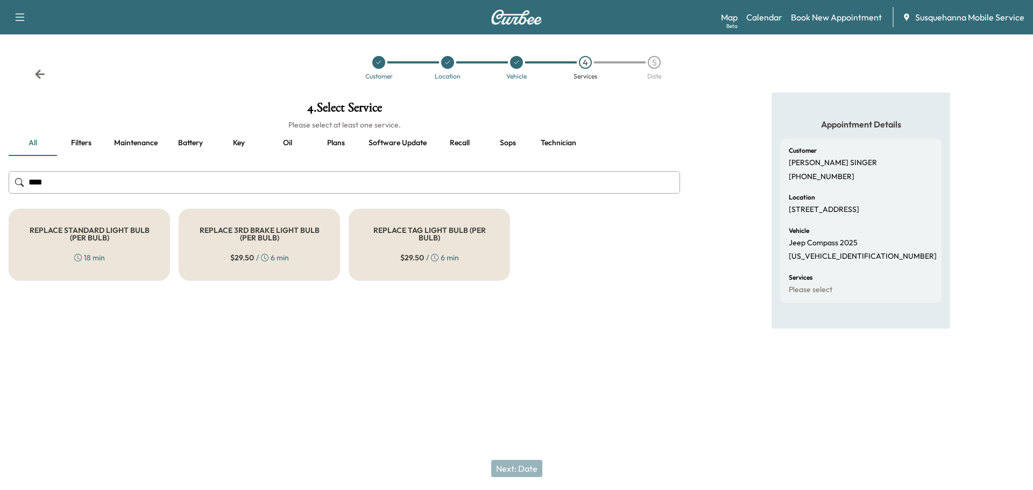
type input "****"
click at [143, 254] on div "REPLACE STANDARD LIGHT BULB (PER BULB) 18 min" at bounding box center [89, 245] width 161 height 72
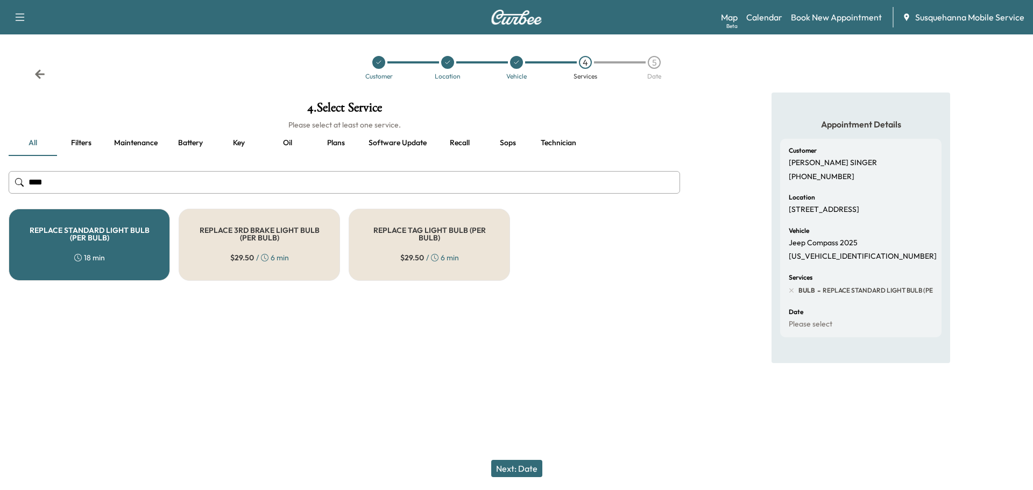
click at [522, 468] on button "Next: Date" at bounding box center [516, 468] width 51 height 17
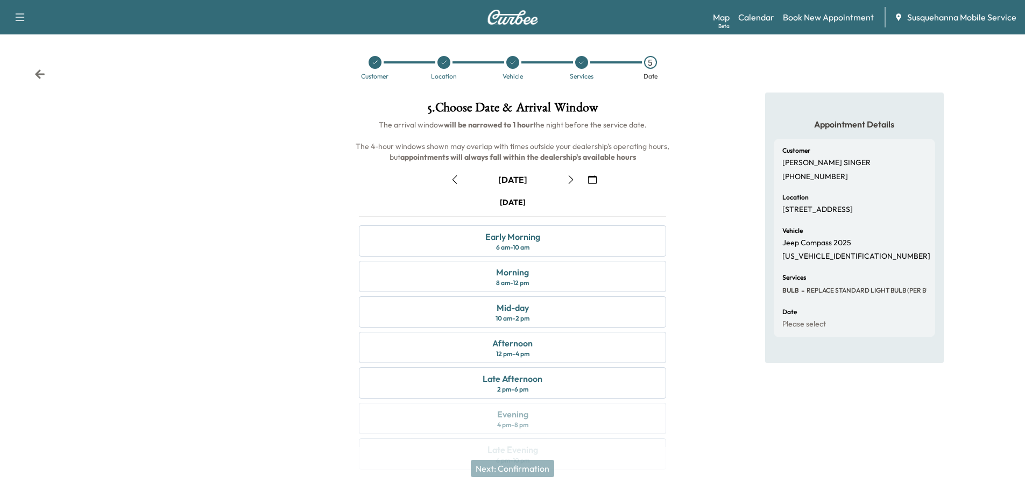
click at [590, 177] on icon "button" at bounding box center [592, 179] width 9 height 9
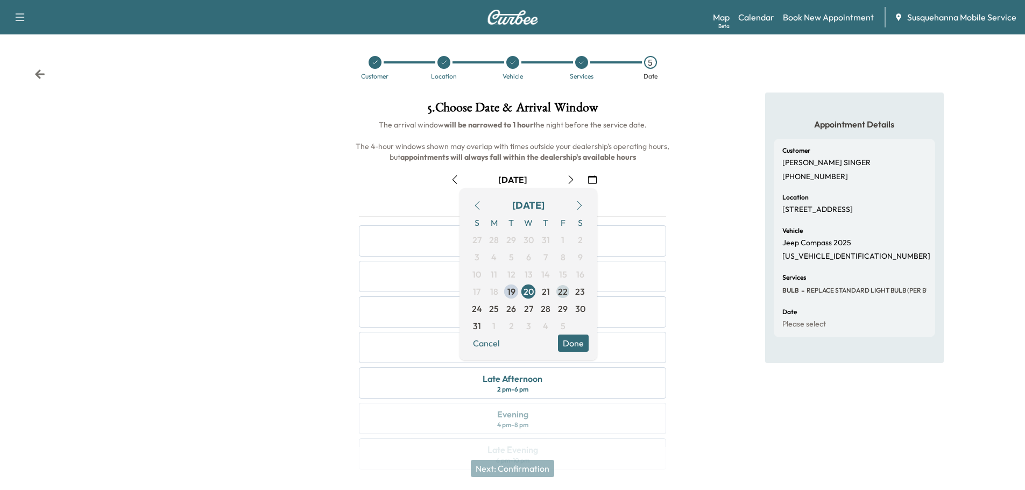
click at [562, 295] on span "22" at bounding box center [563, 291] width 10 height 13
click at [570, 343] on button "Done" at bounding box center [573, 343] width 31 height 17
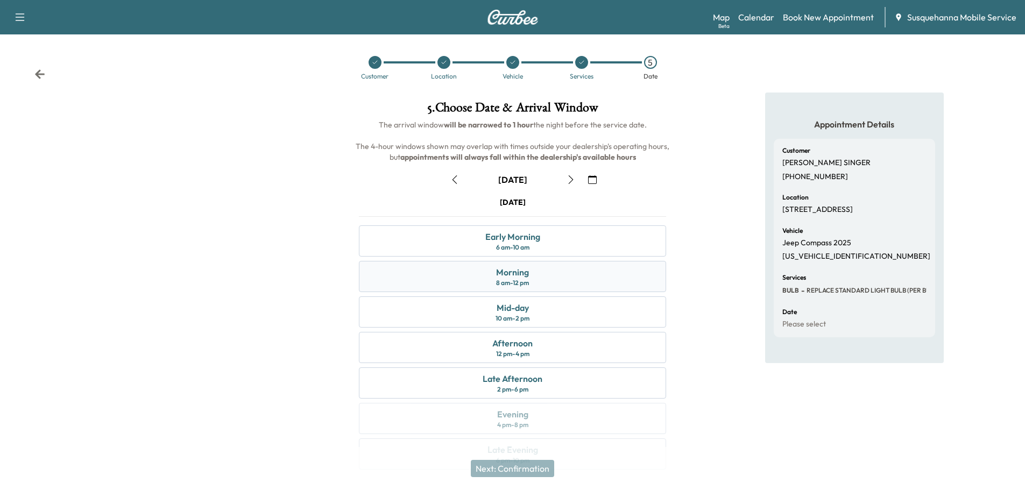
click at [554, 279] on div "Morning 8 am - 12 pm" at bounding box center [512, 276] width 307 height 31
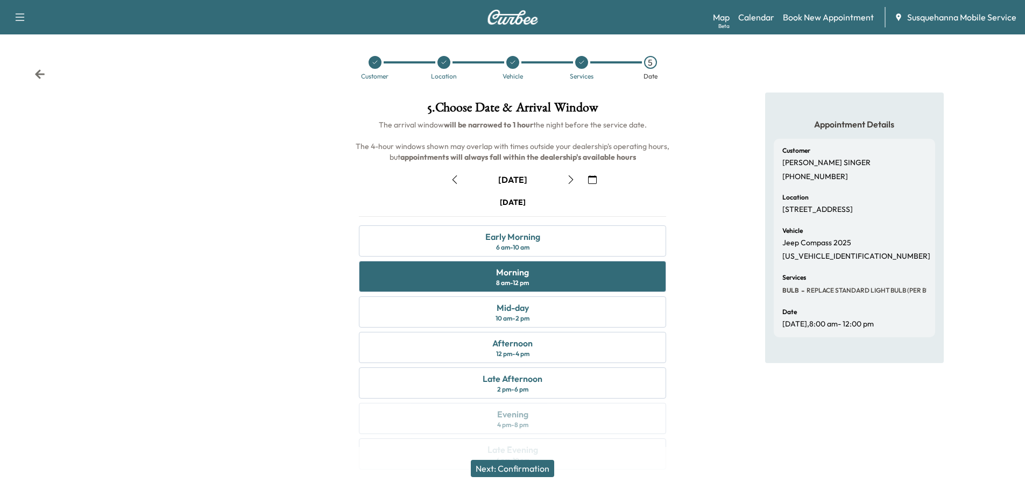
click at [532, 471] on button "Next: Confirmation" at bounding box center [512, 468] width 83 height 17
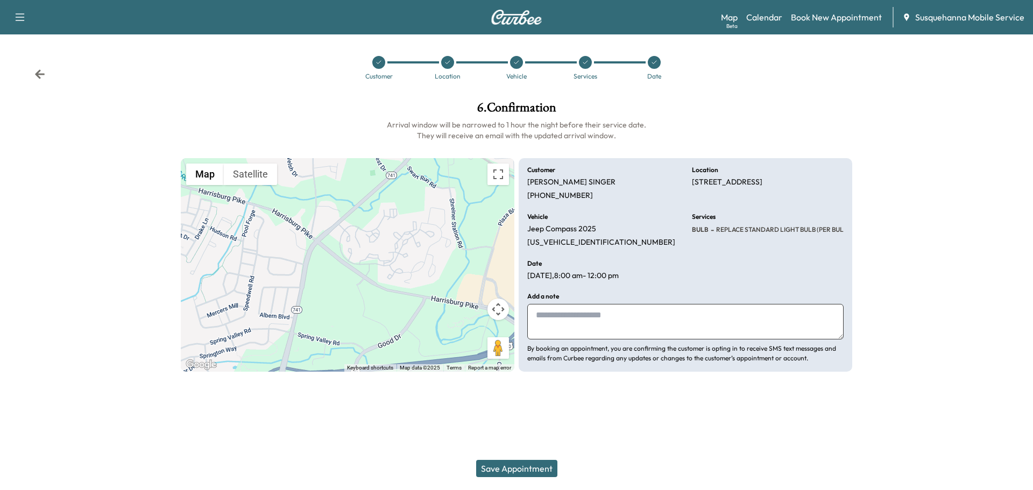
click at [611, 324] on textarea at bounding box center [685, 322] width 316 height 36
type textarea "**********"
click at [548, 470] on button "Save Appointment" at bounding box center [516, 468] width 81 height 17
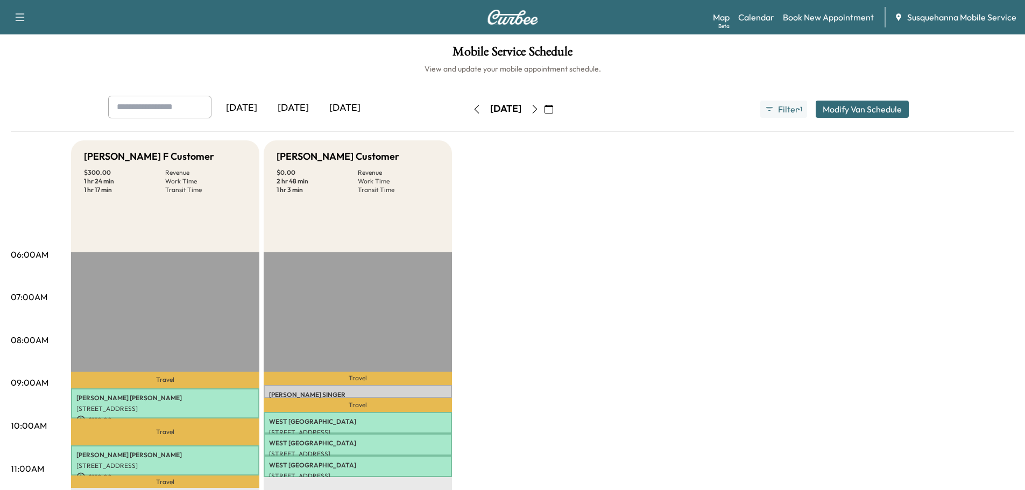
scroll to position [58, 0]
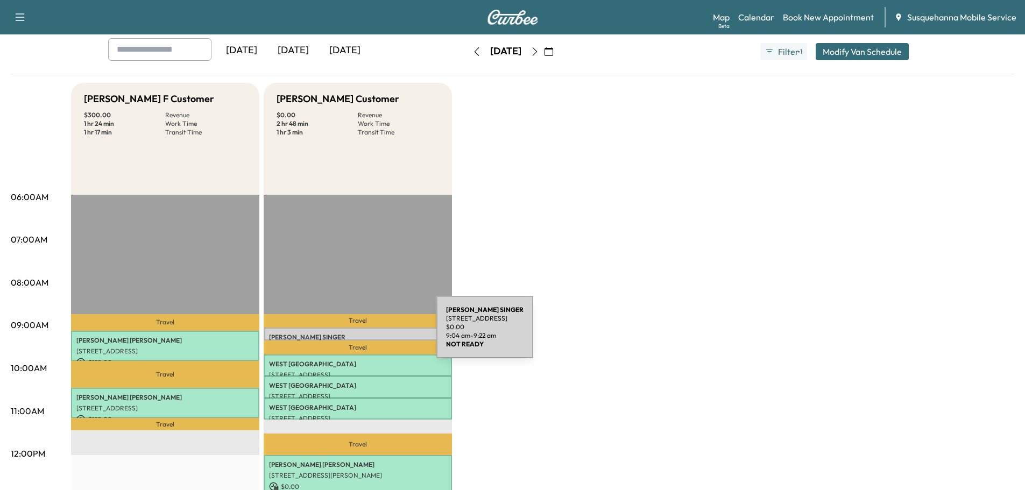
click at [356, 334] on p "[PERSON_NAME]" at bounding box center [358, 337] width 178 height 9
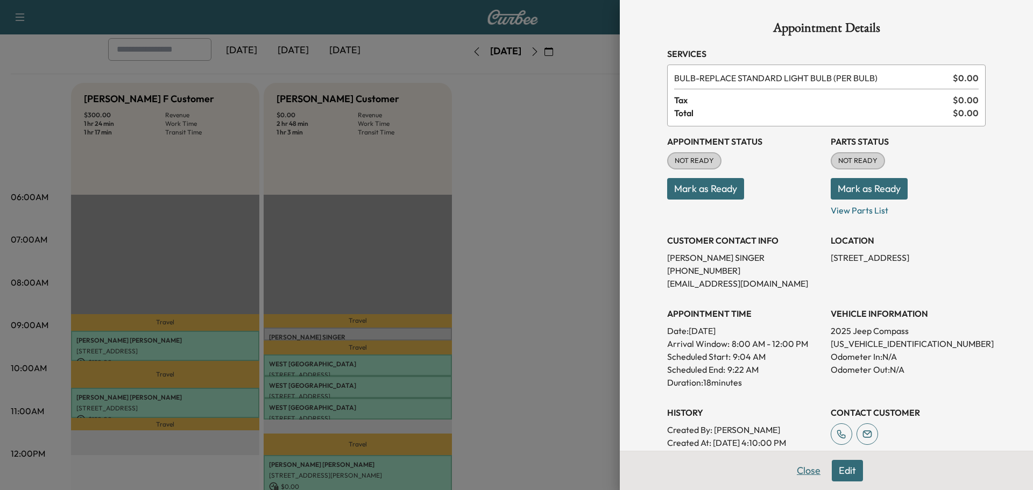
click at [797, 470] on button "Close" at bounding box center [809, 471] width 38 height 22
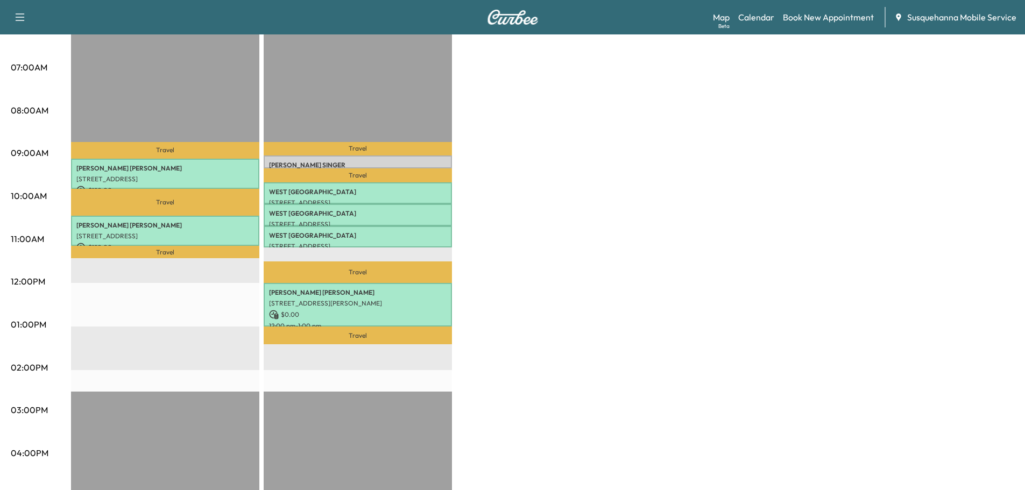
scroll to position [115, 0]
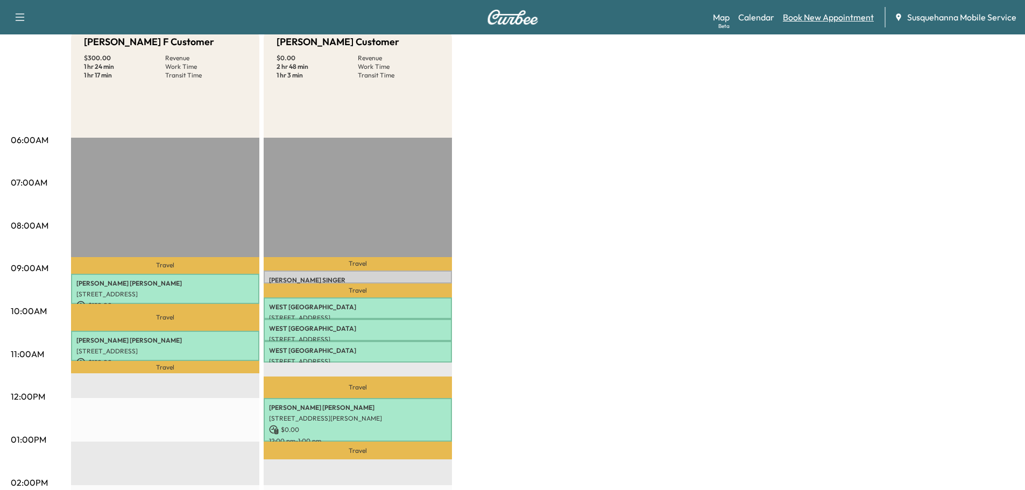
click at [802, 17] on link "Book New Appointment" at bounding box center [828, 17] width 91 height 13
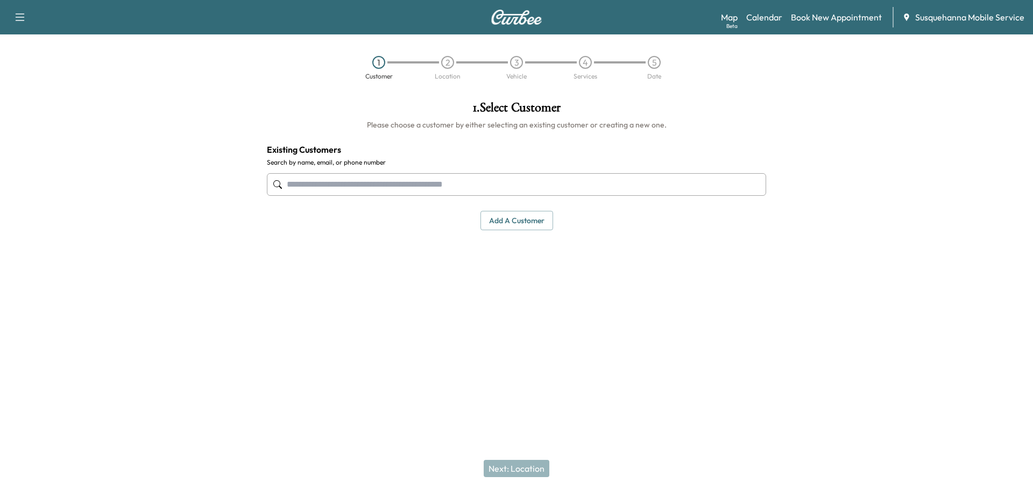
click at [392, 189] on input "text" at bounding box center [516, 184] width 499 height 23
type input "*"
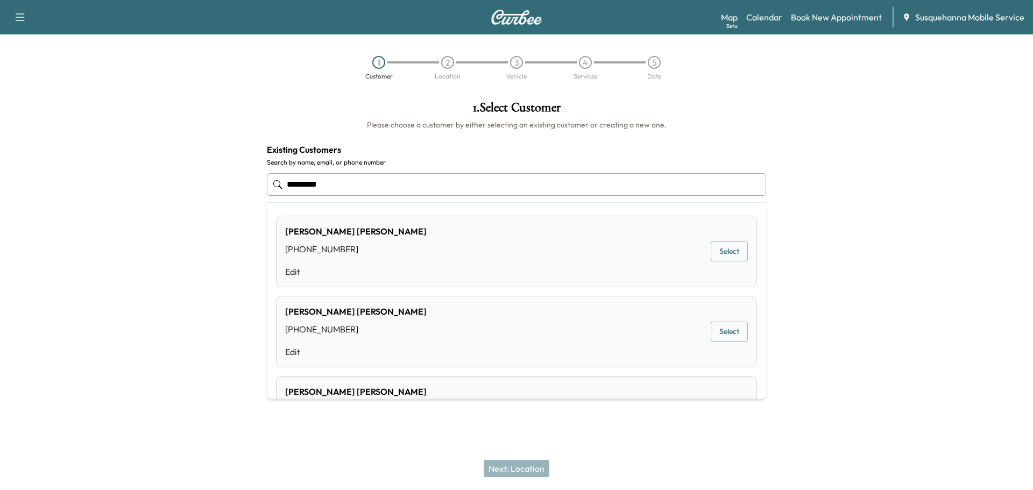
type input "*********"
